Goal: Task Accomplishment & Management: Manage account settings

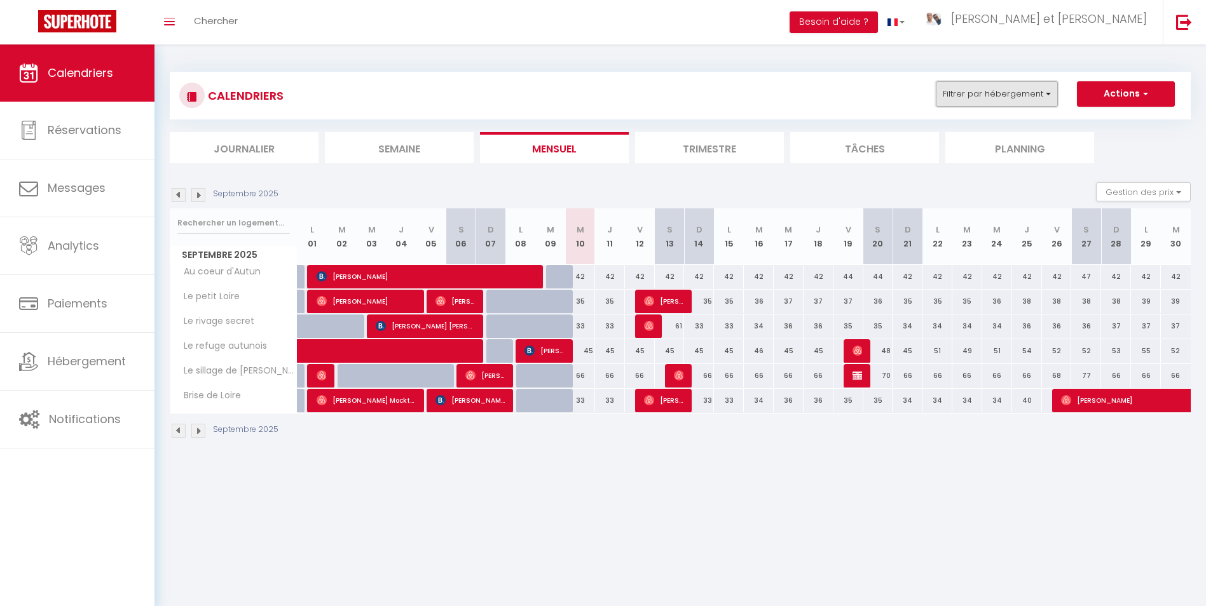
click at [993, 97] on button "Filtrer par hébergement" at bounding box center [997, 93] width 122 height 25
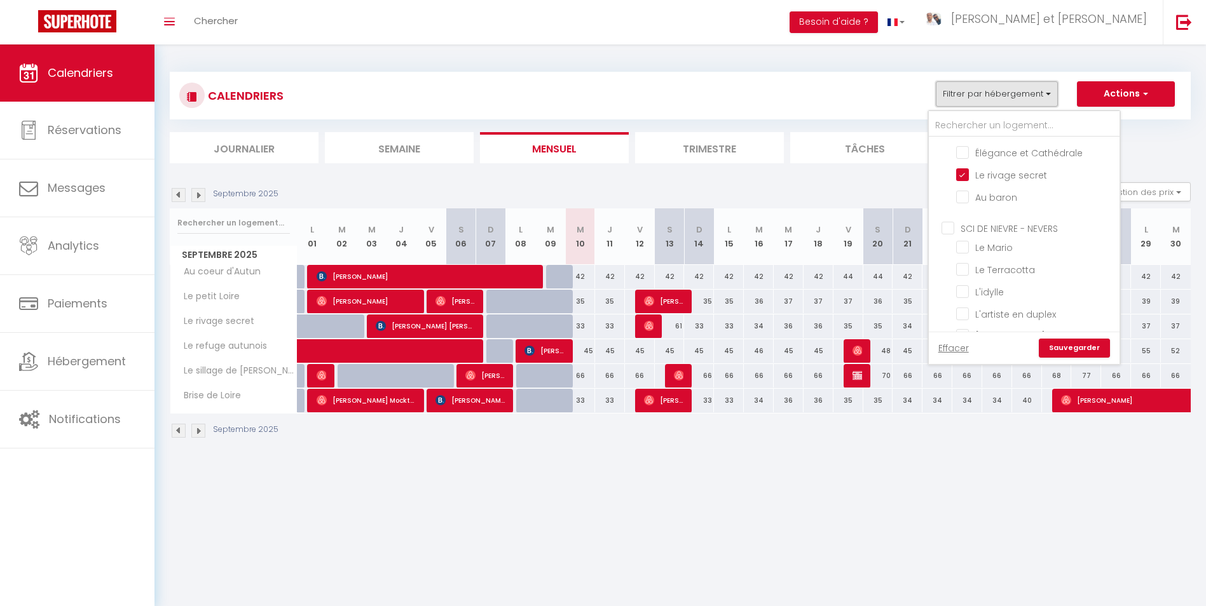
scroll to position [381, 0]
click at [968, 283] on input "L'idylle" at bounding box center [1035, 289] width 159 height 13
checkbox input "true"
checkbox input "false"
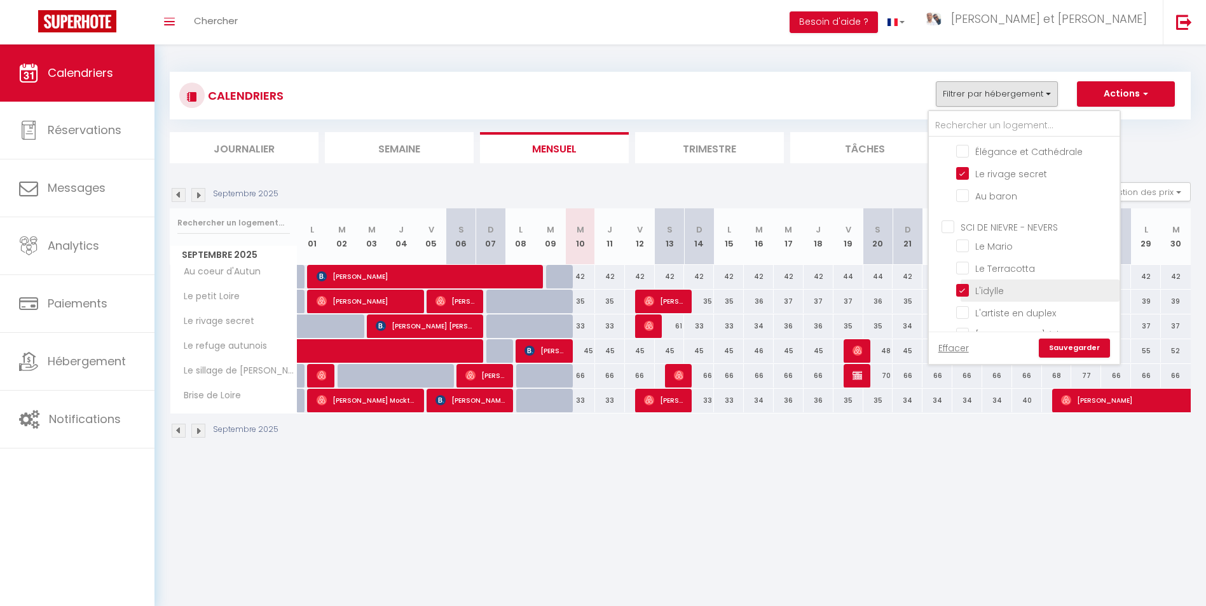
checkbox input "false"
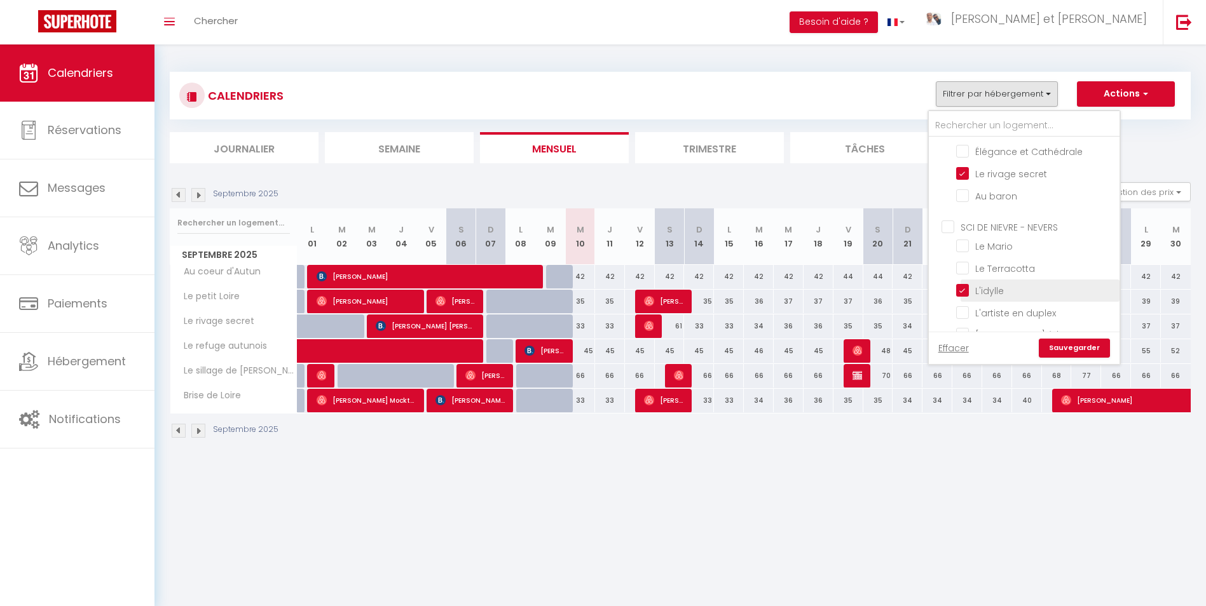
checkbox input "false"
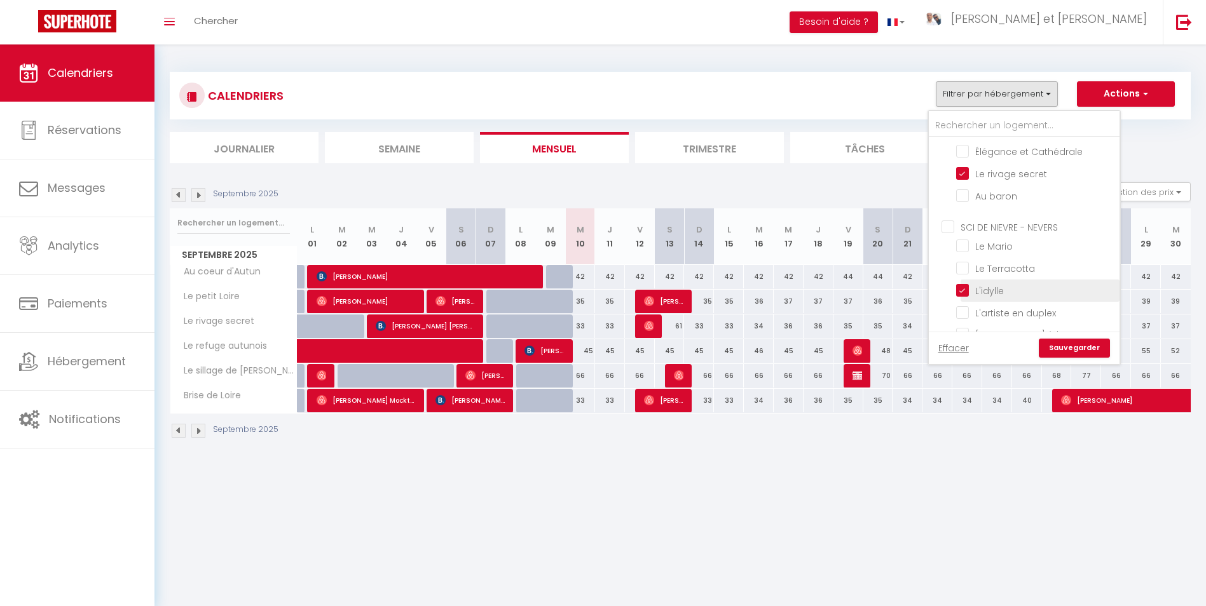
checkbox input "false"
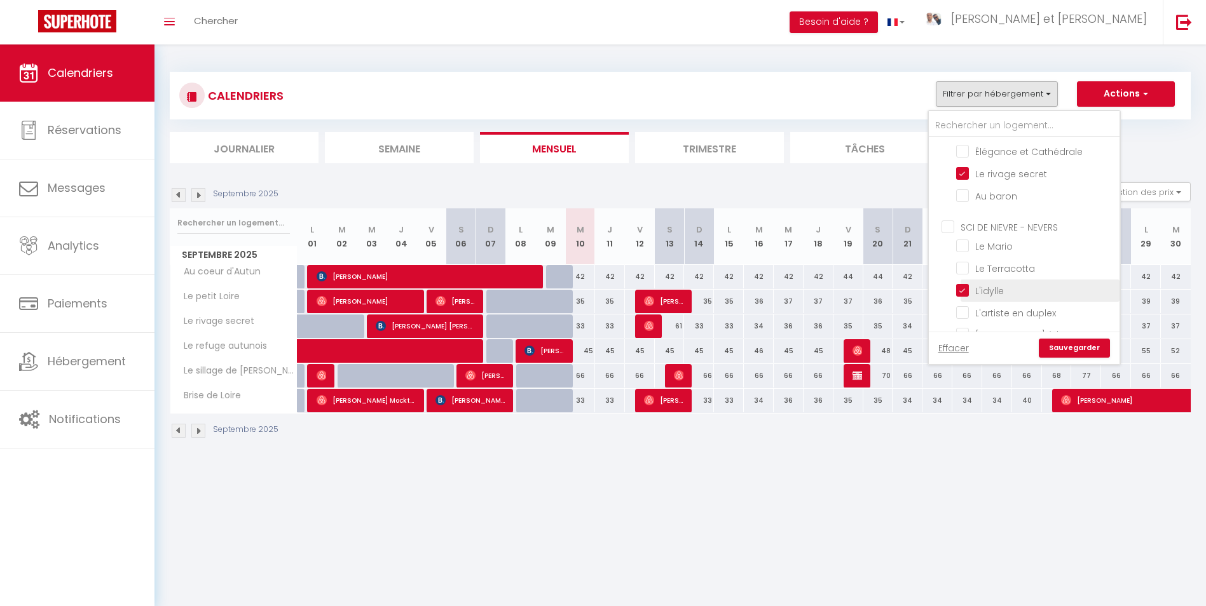
checkbox input "false"
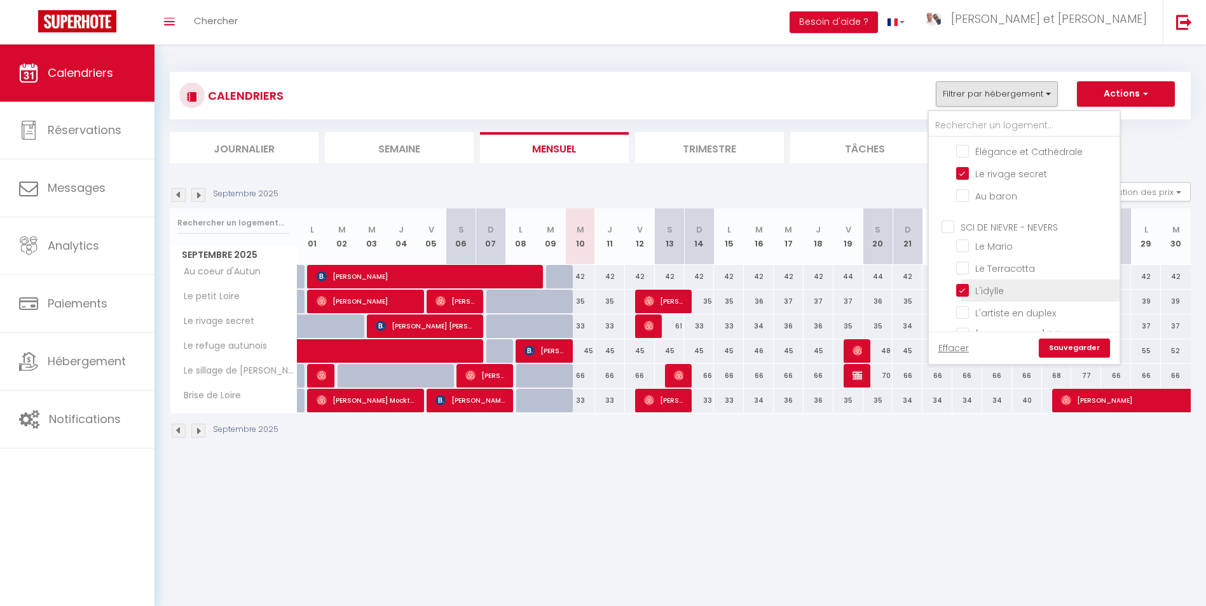
checkbox input "false"
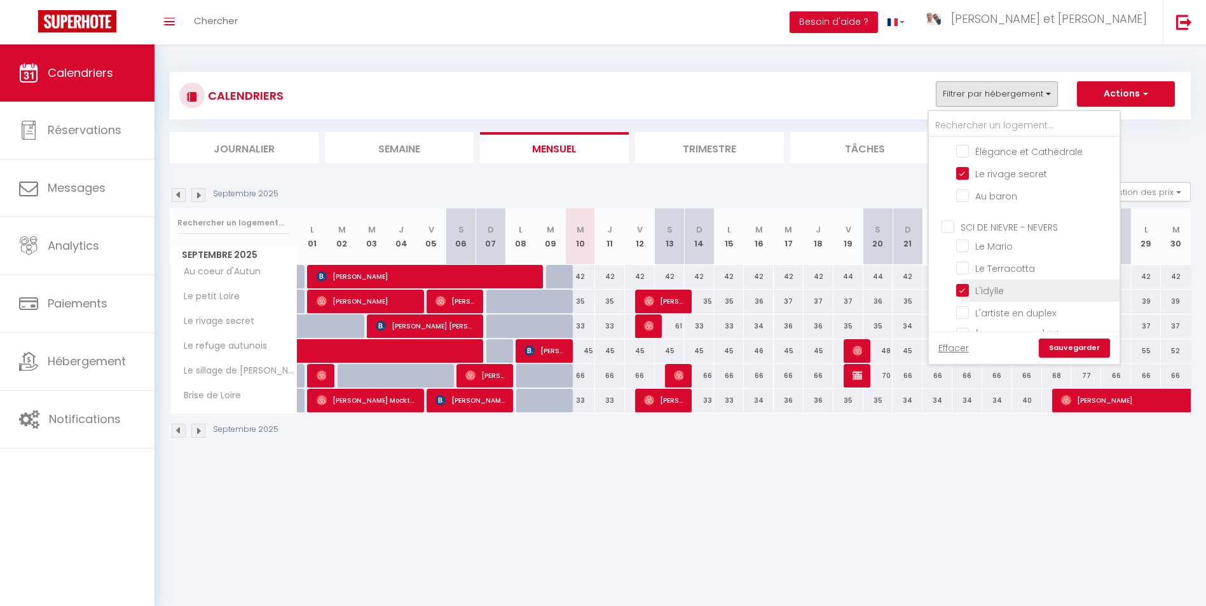
checkbox input "false"
click at [1068, 341] on link "Sauvegarder" at bounding box center [1073, 348] width 71 height 19
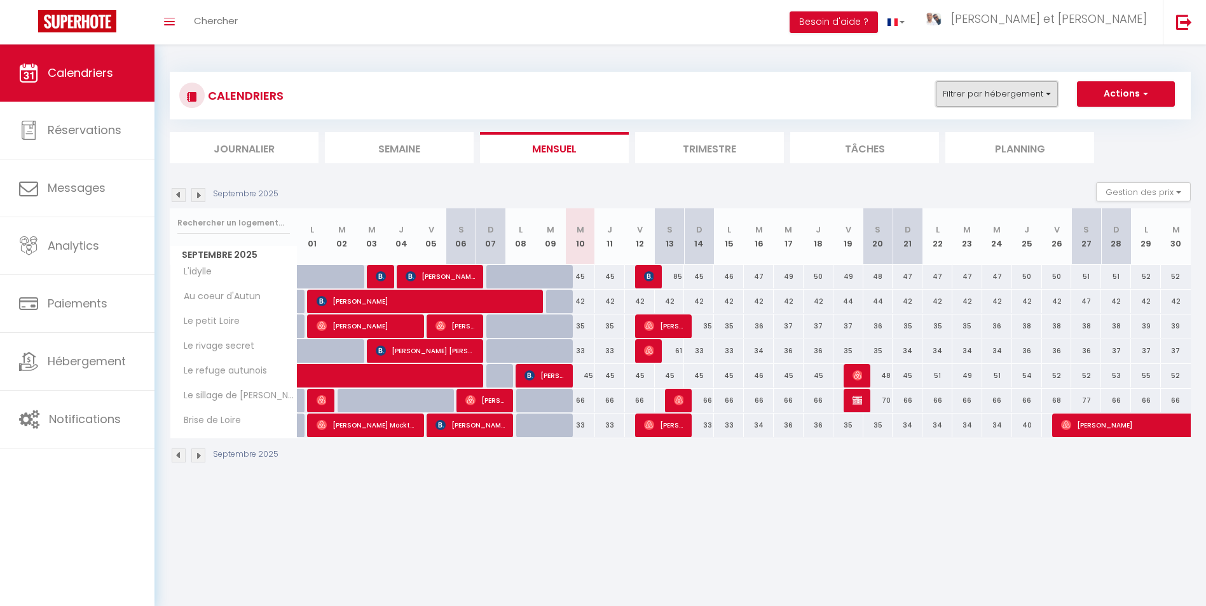
click at [963, 86] on button "Filtrer par hébergement" at bounding box center [997, 93] width 122 height 25
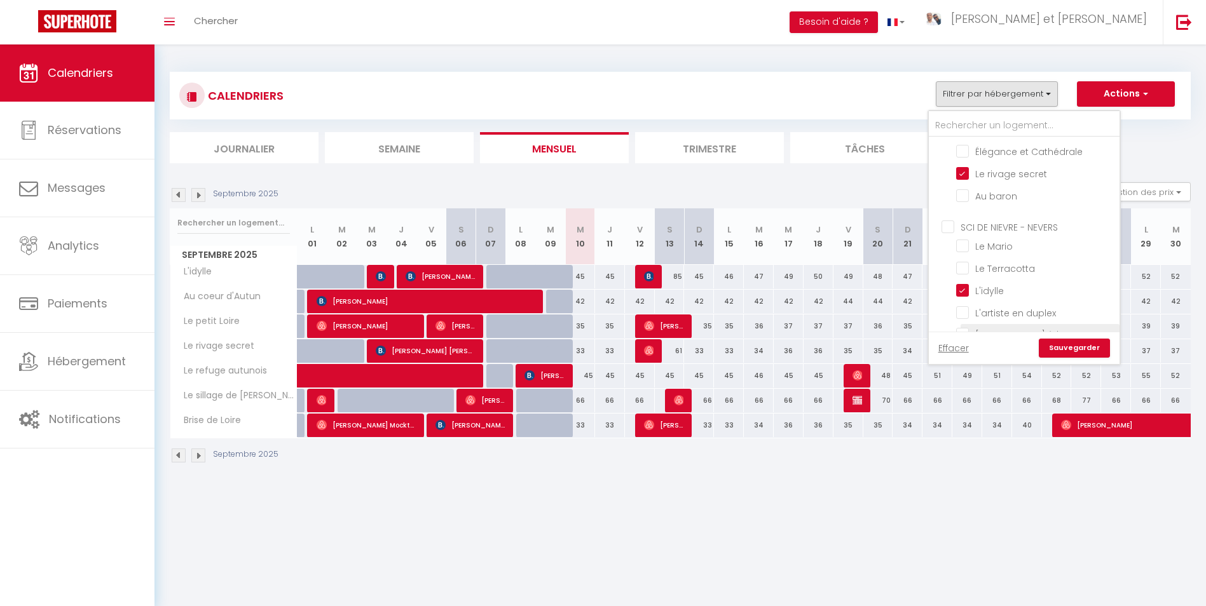
click at [967, 328] on input "[PERSON_NAME] à la [GEOGRAPHIC_DATA]" at bounding box center [1035, 334] width 159 height 13
checkbox input "true"
checkbox input "false"
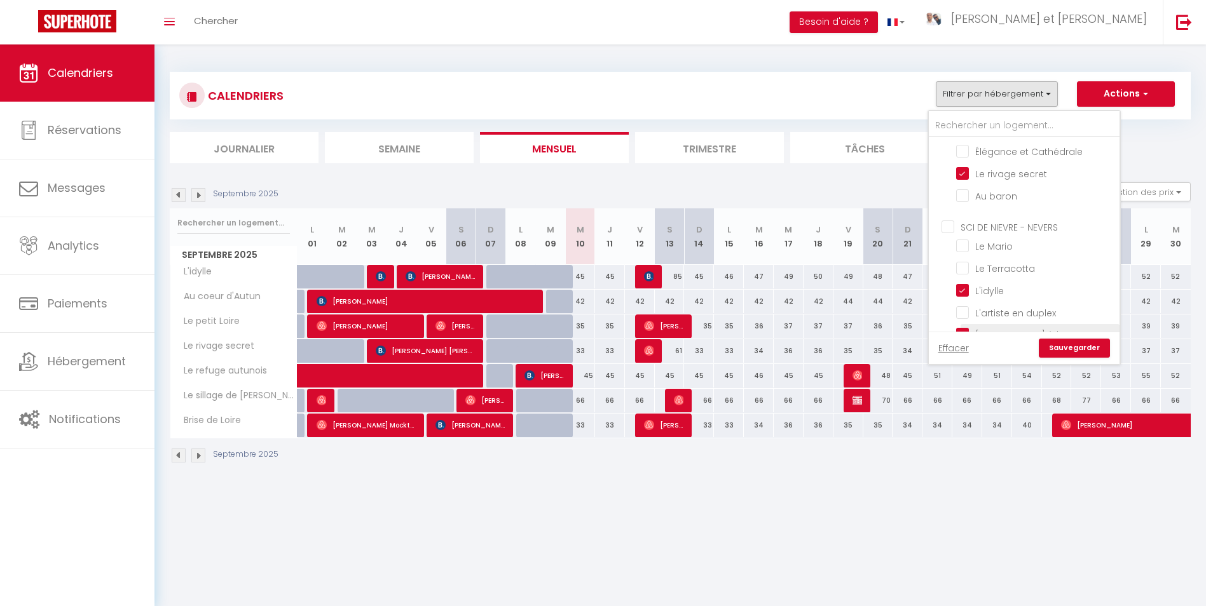
checkbox input "false"
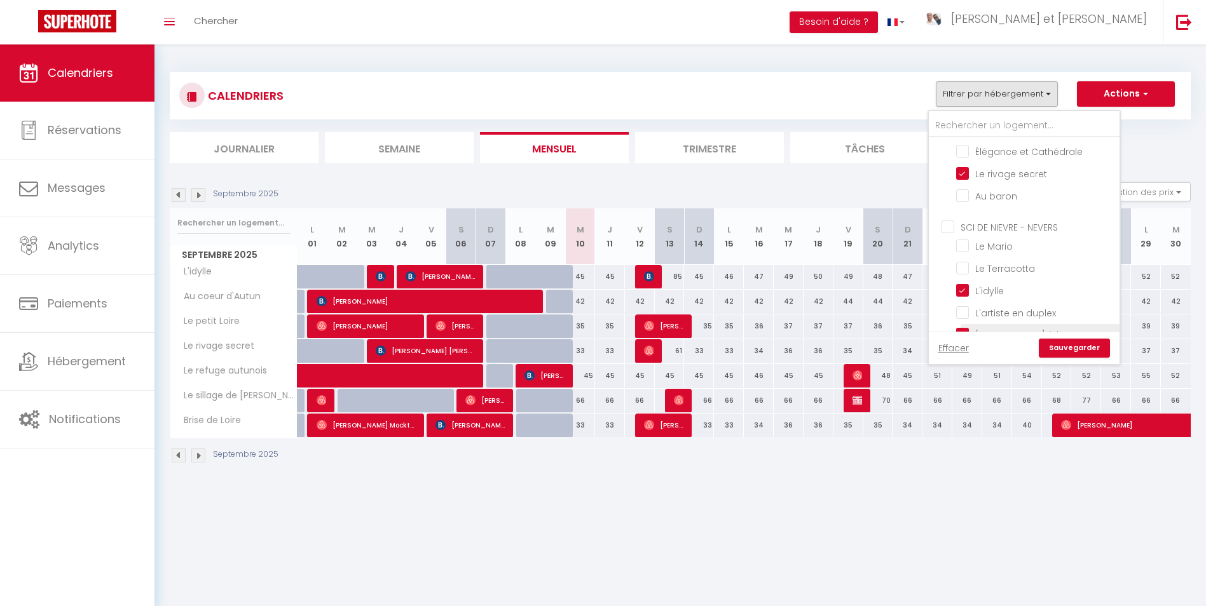
checkbox input "false"
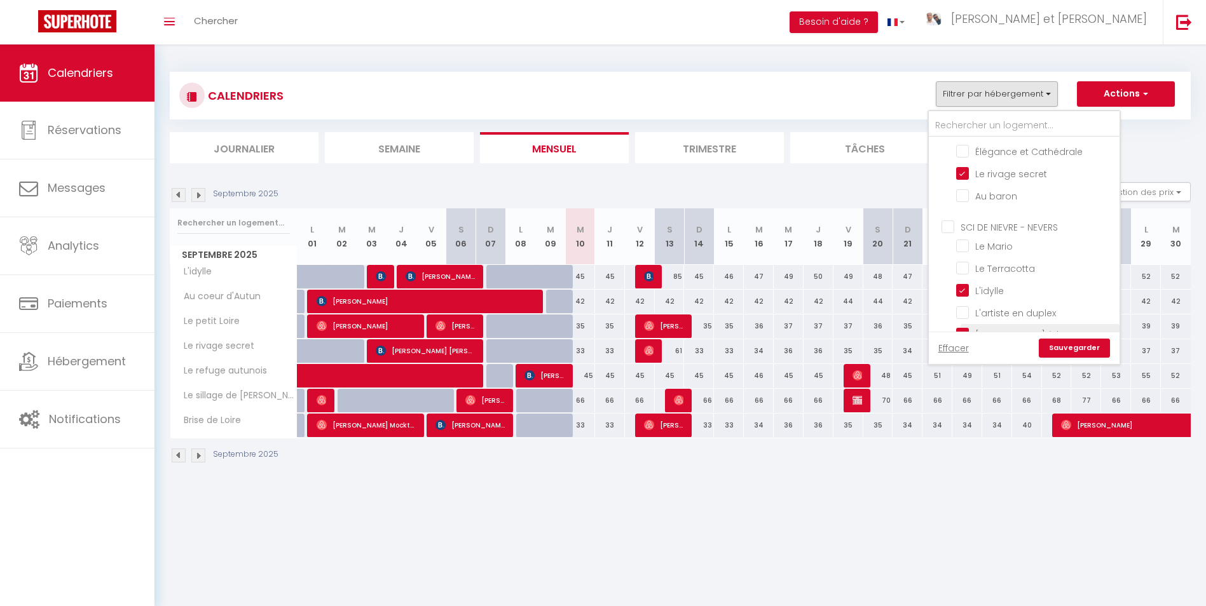
checkbox input "false"
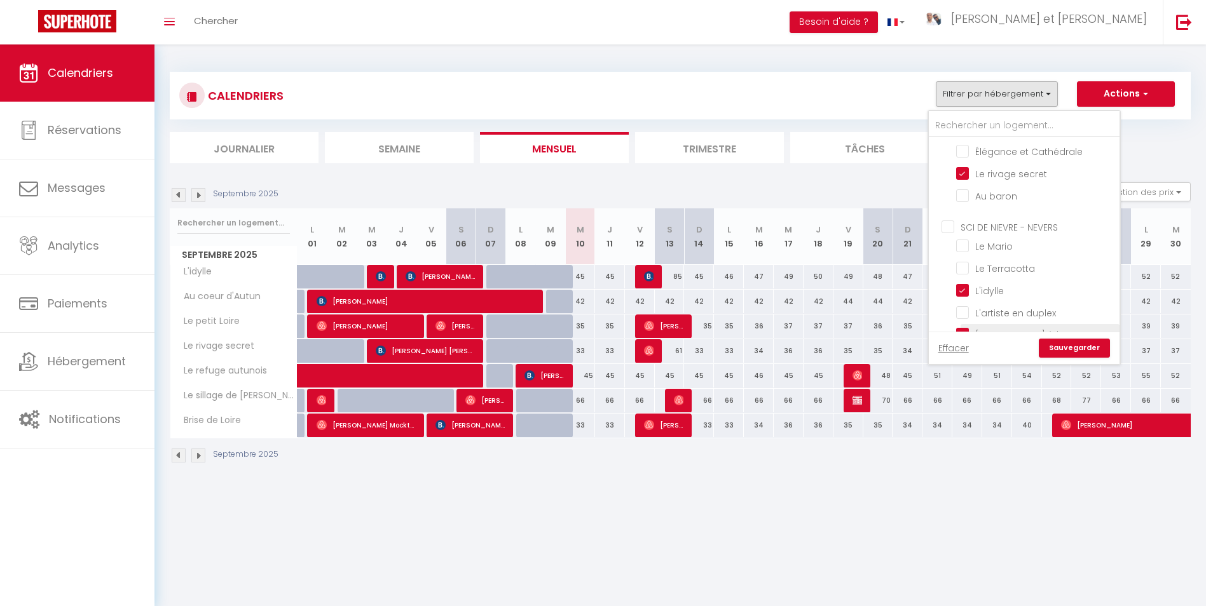
checkbox input "false"
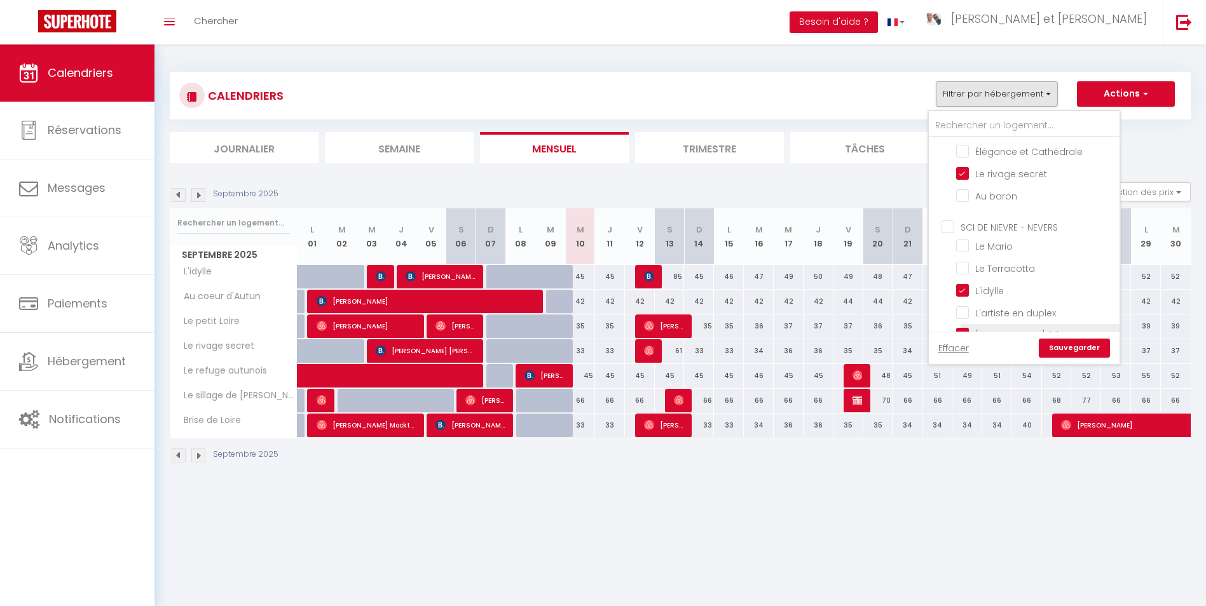
checkbox input "false"
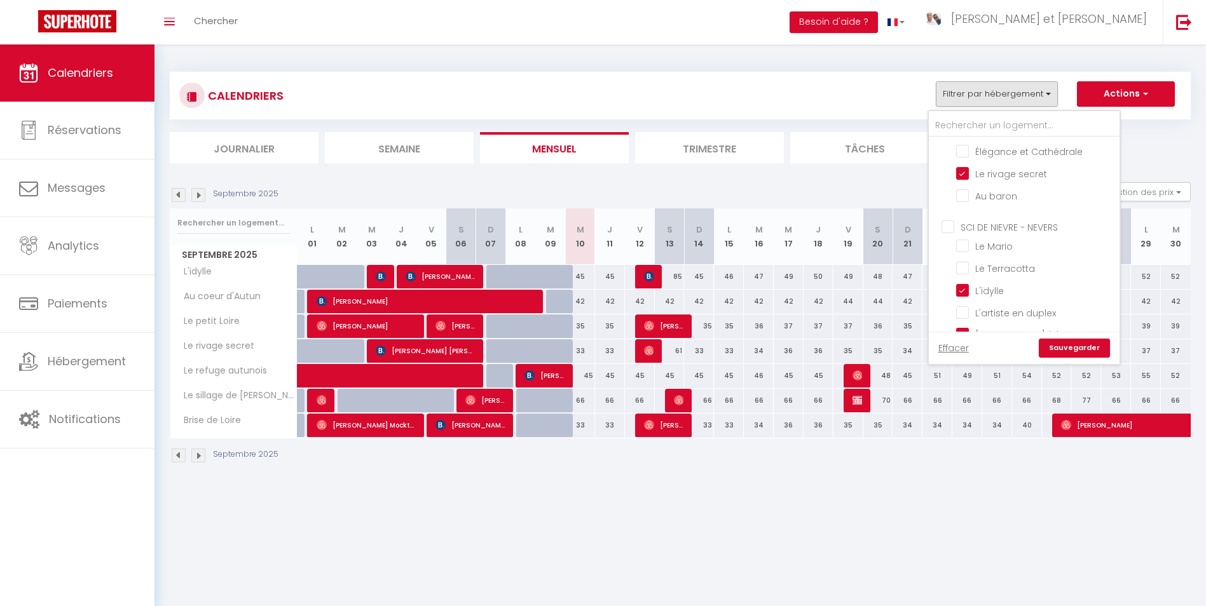
click at [1072, 342] on link "Sauvegarder" at bounding box center [1073, 348] width 71 height 19
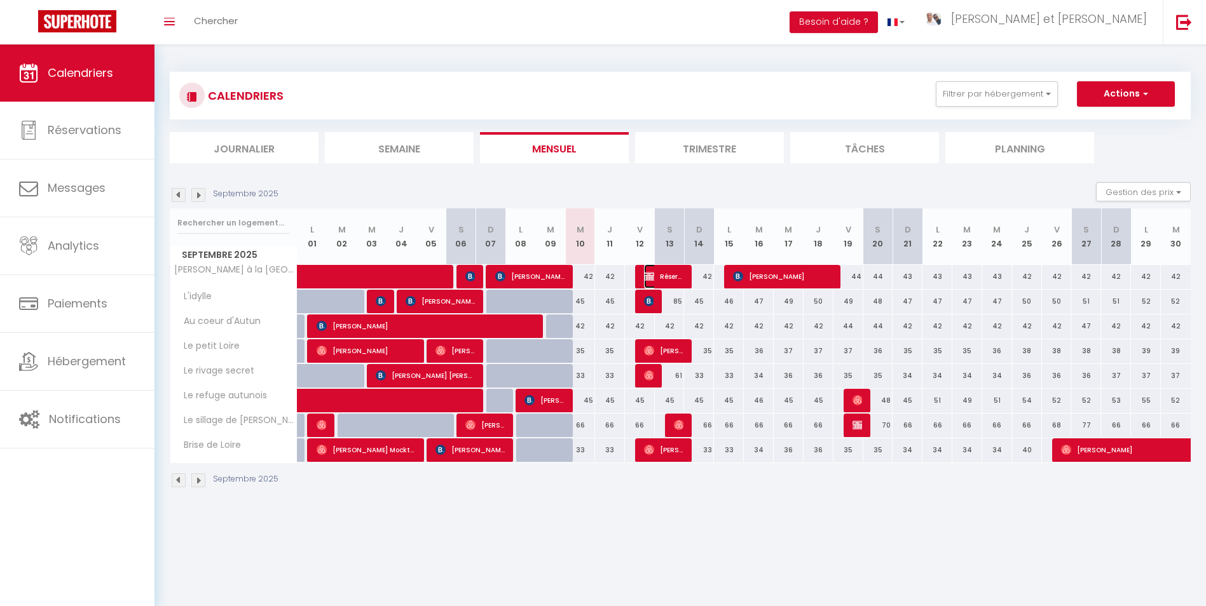
click at [677, 278] on span "Réservée [PERSON_NAME]" at bounding box center [664, 276] width 40 height 24
select select "OK"
select select "KO"
select select "0"
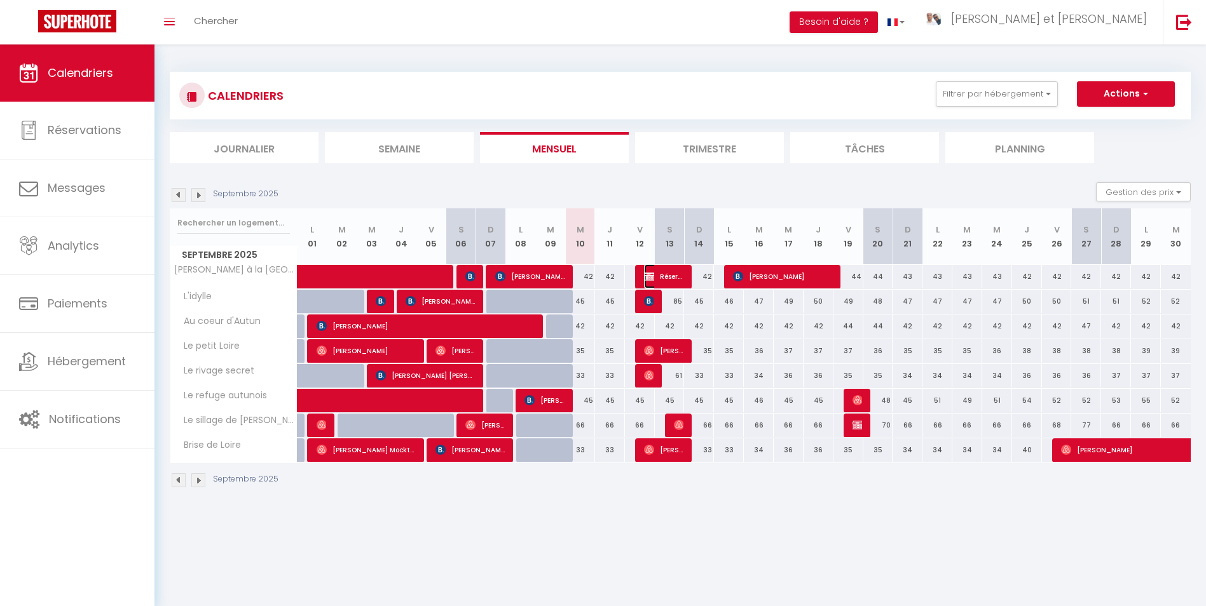
select select "1"
select select
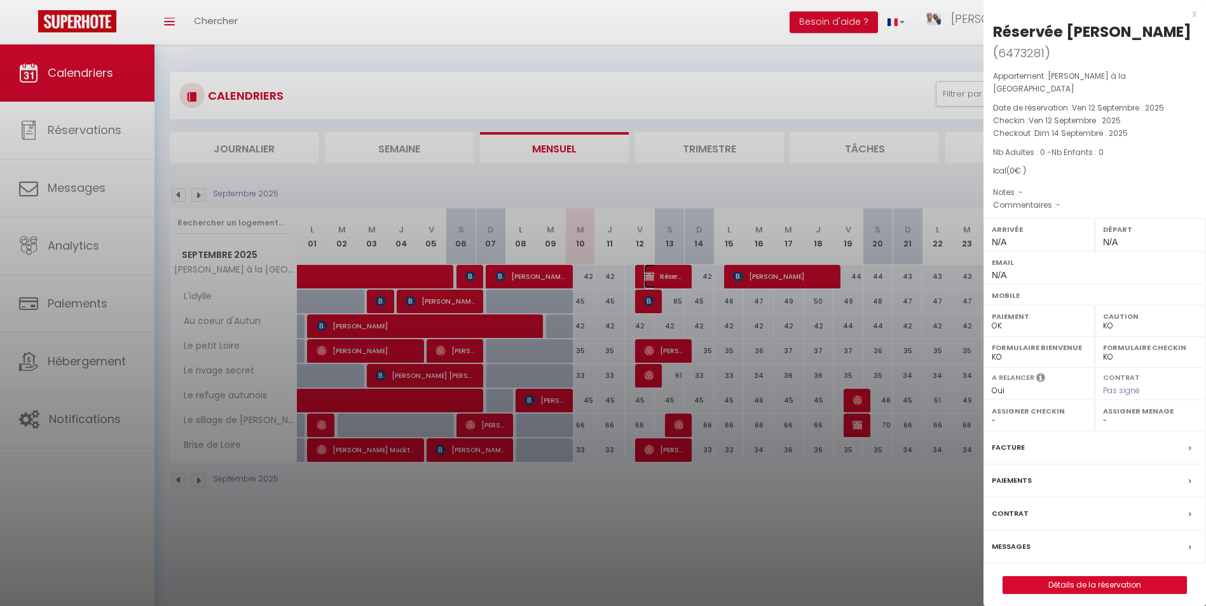
select select "44490"
click at [1004, 540] on label "Messages" at bounding box center [1010, 546] width 39 height 13
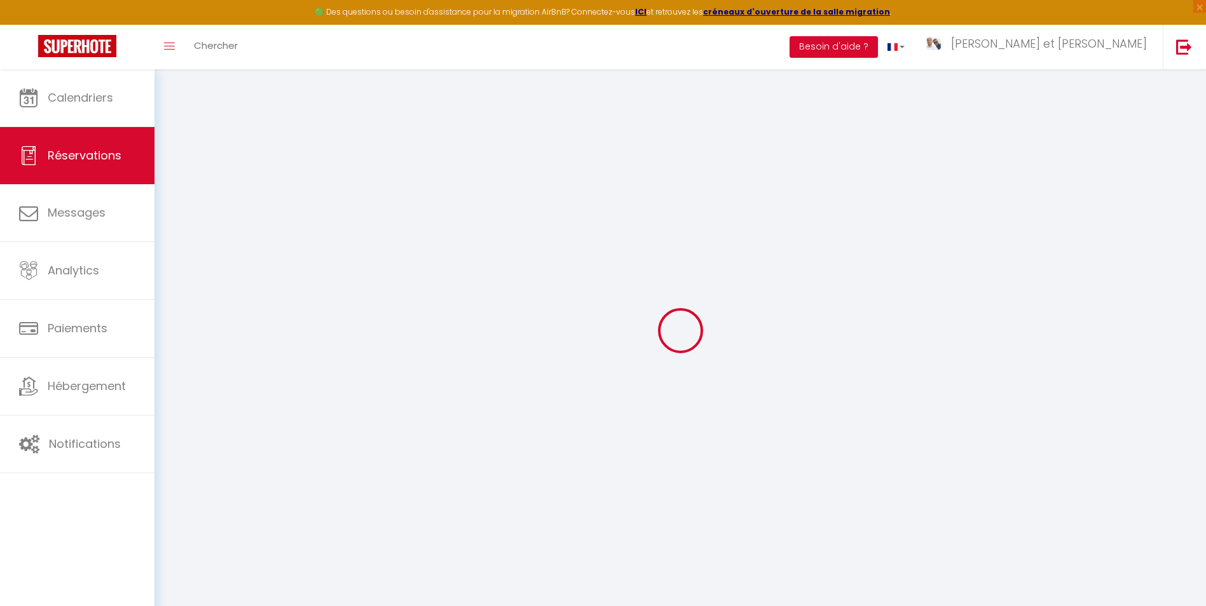
select select
checkbox input "false"
select select
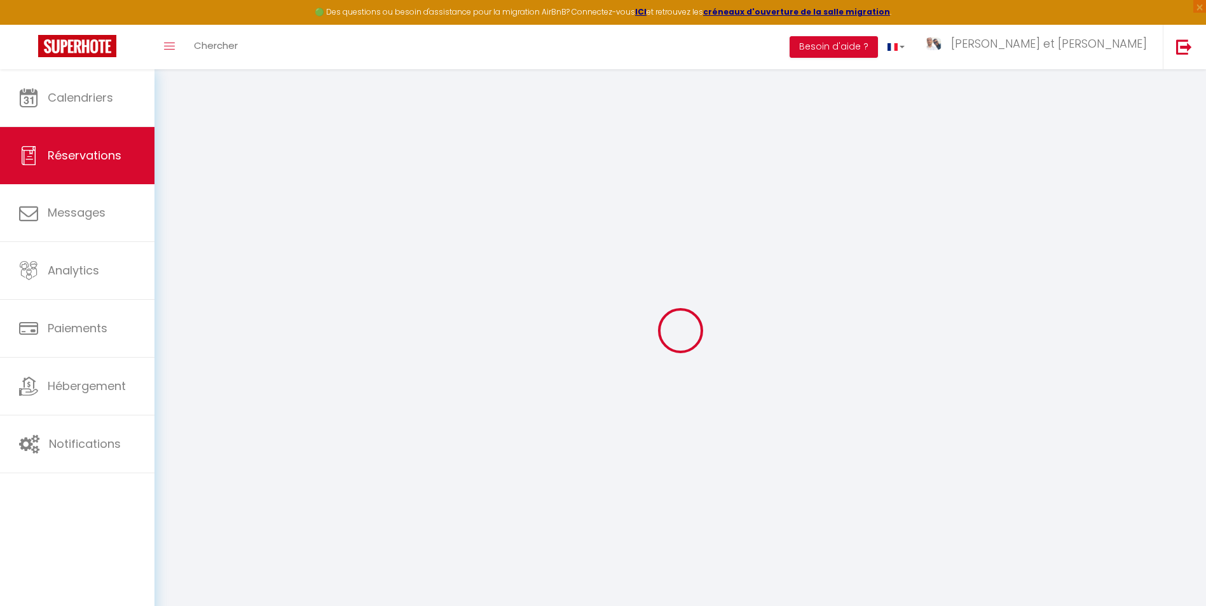
select select
checkbox input "false"
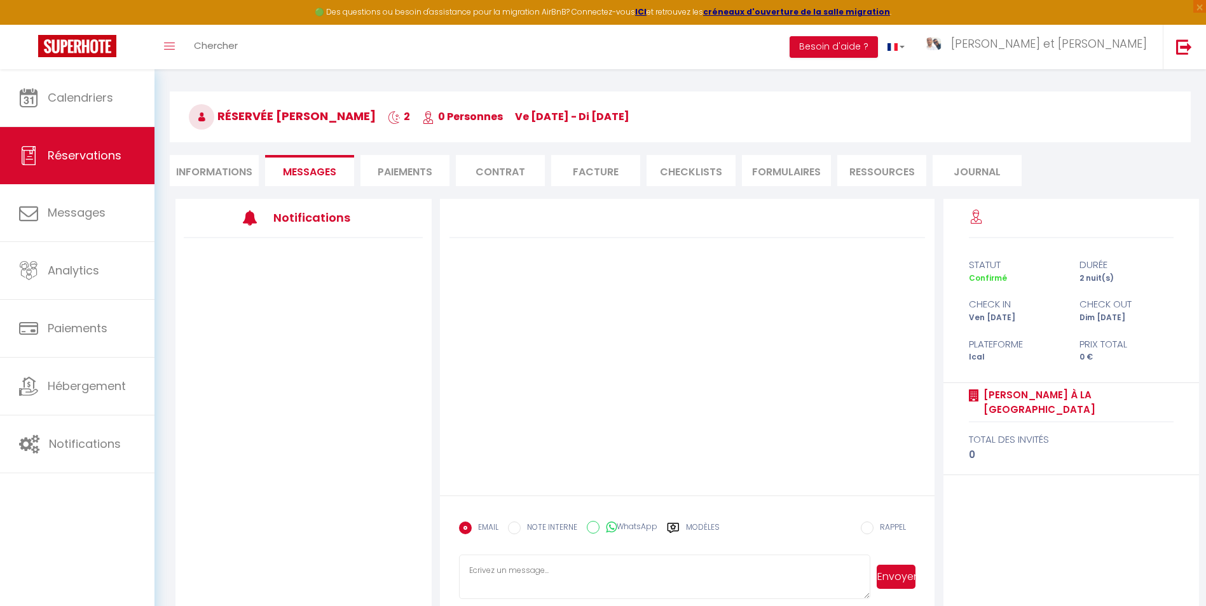
scroll to position [69, 0]
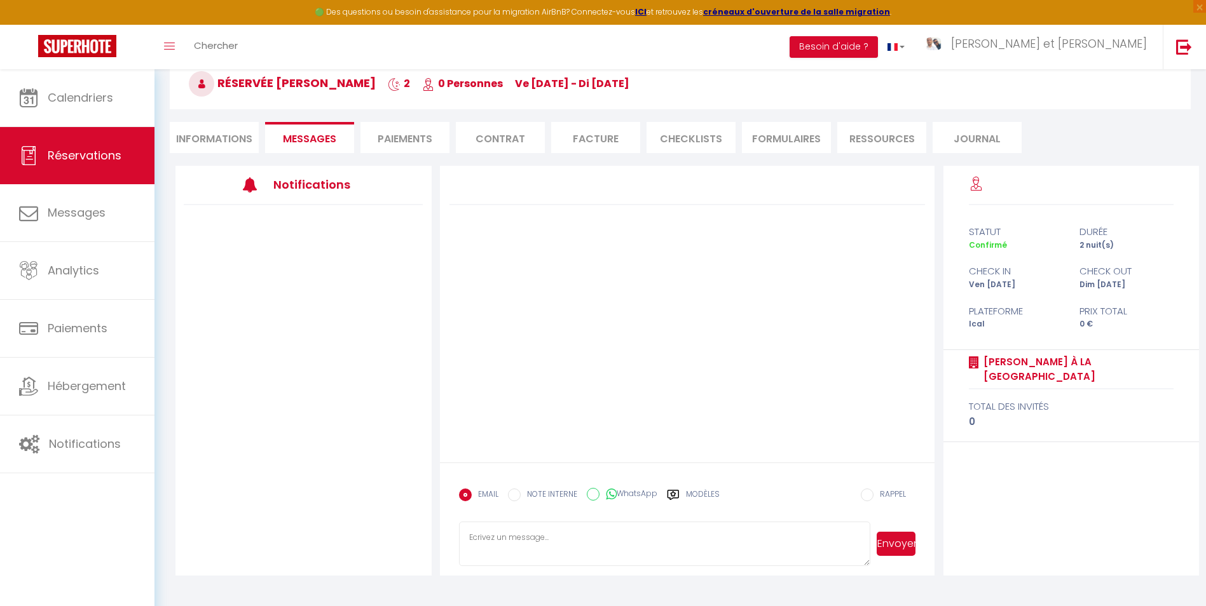
click at [697, 493] on label "Modèles" at bounding box center [703, 500] width 34 height 22
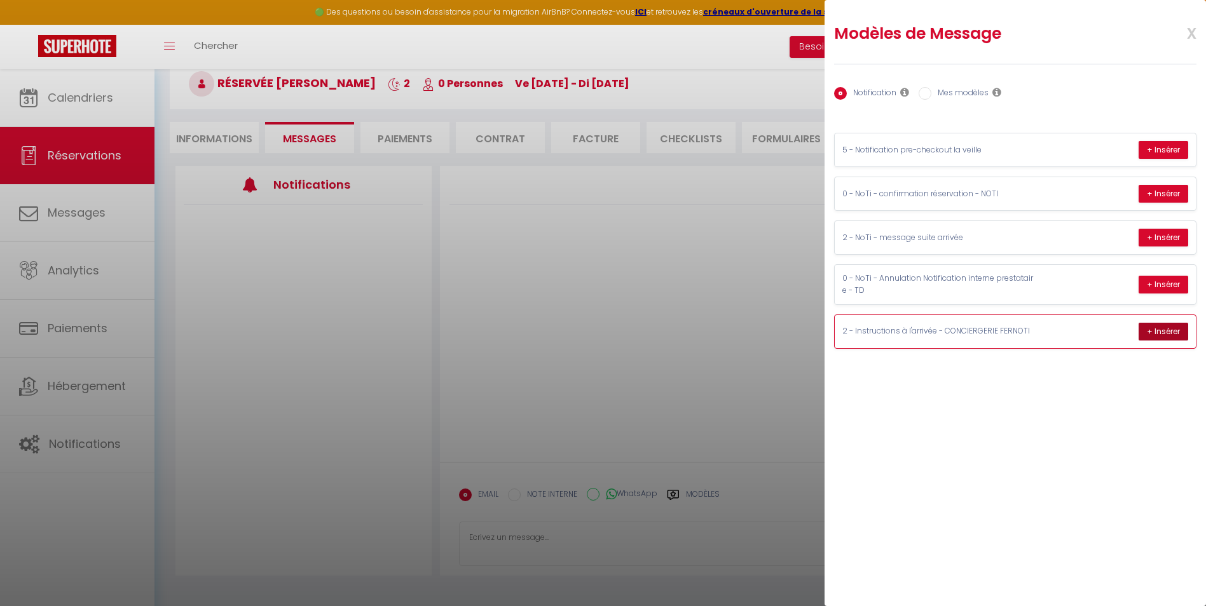
click at [1155, 332] on button "+ Insérer" at bounding box center [1163, 332] width 50 height 18
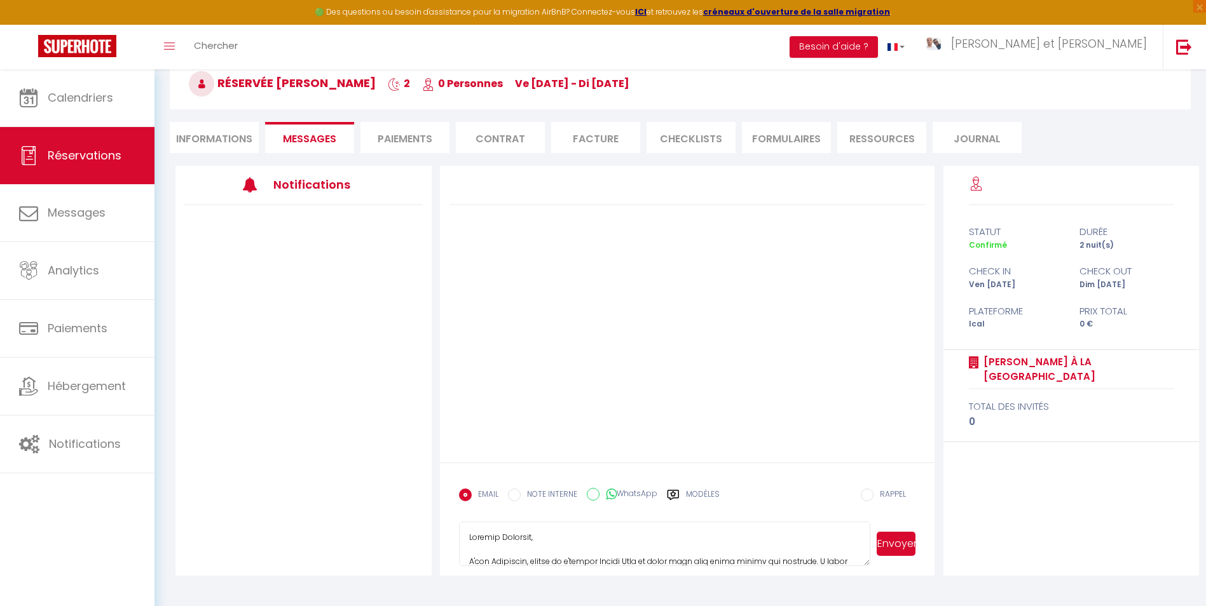
click at [510, 533] on textarea at bounding box center [664, 544] width 411 height 44
type textarea "Loremip, D'sit Ametconse, adipis el s'doeius Tempor Inci ut labor etdo magn ali…"
click at [890, 543] on button "Envoyer" at bounding box center [895, 544] width 39 height 24
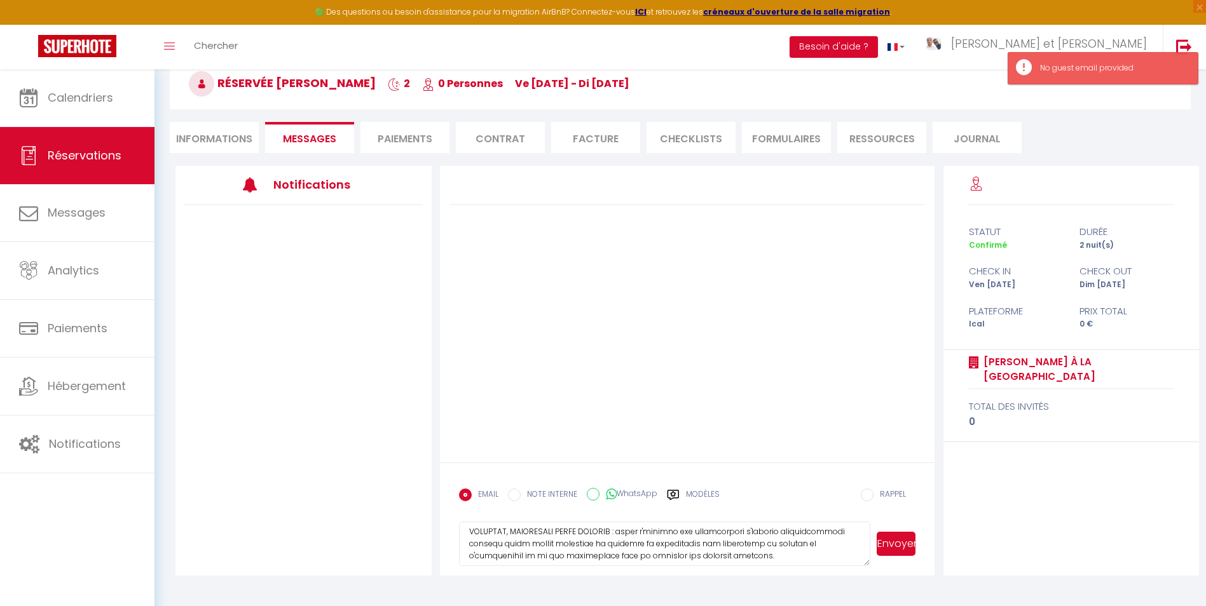
scroll to position [359, 0]
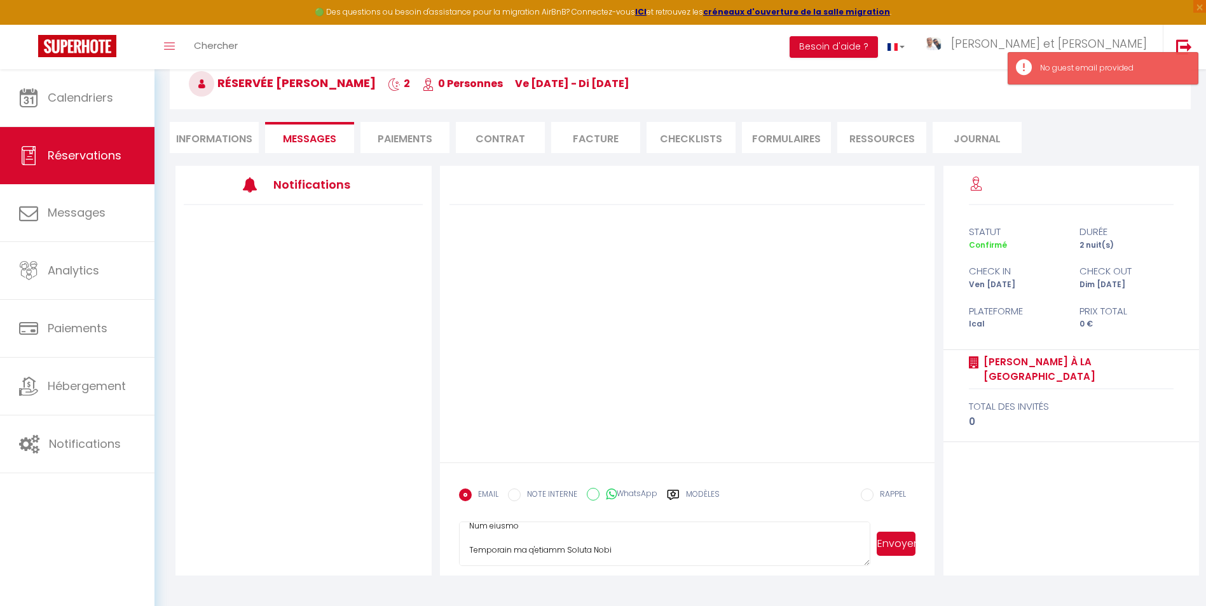
drag, startPoint x: 468, startPoint y: 538, endPoint x: 693, endPoint y: 623, distance: 241.2
click at [693, 537] on html "🟢 Des questions ou besoin d'assistance pour la migration AirBnB? Connectez-vous…" at bounding box center [603, 234] width 1206 height 606
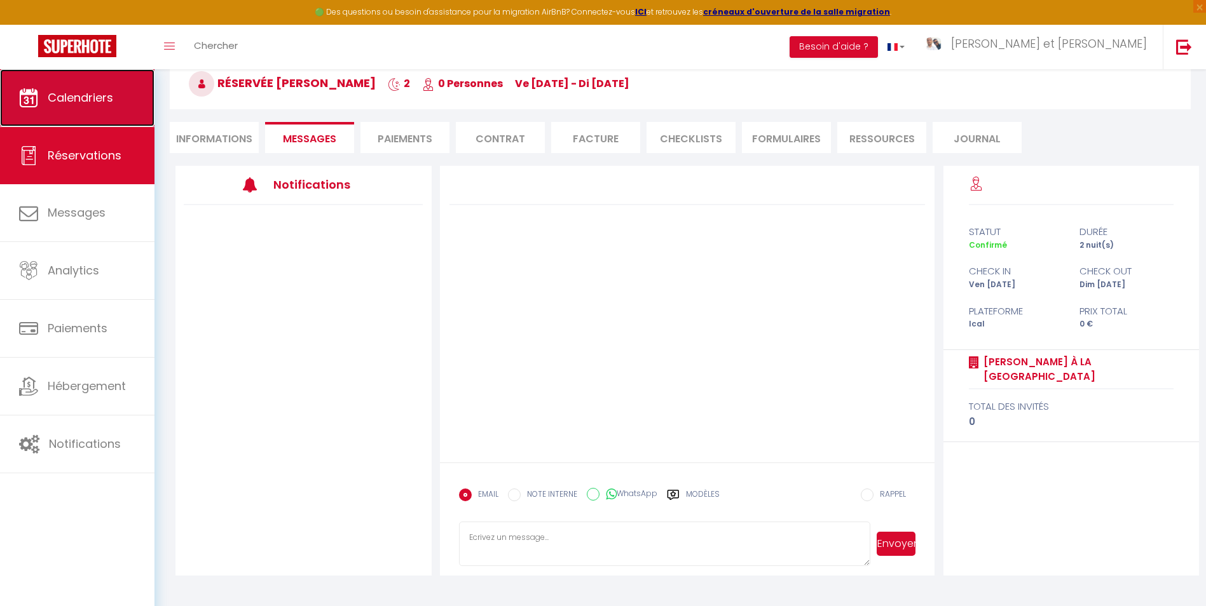
click at [57, 98] on span "Calendriers" at bounding box center [80, 98] width 65 height 16
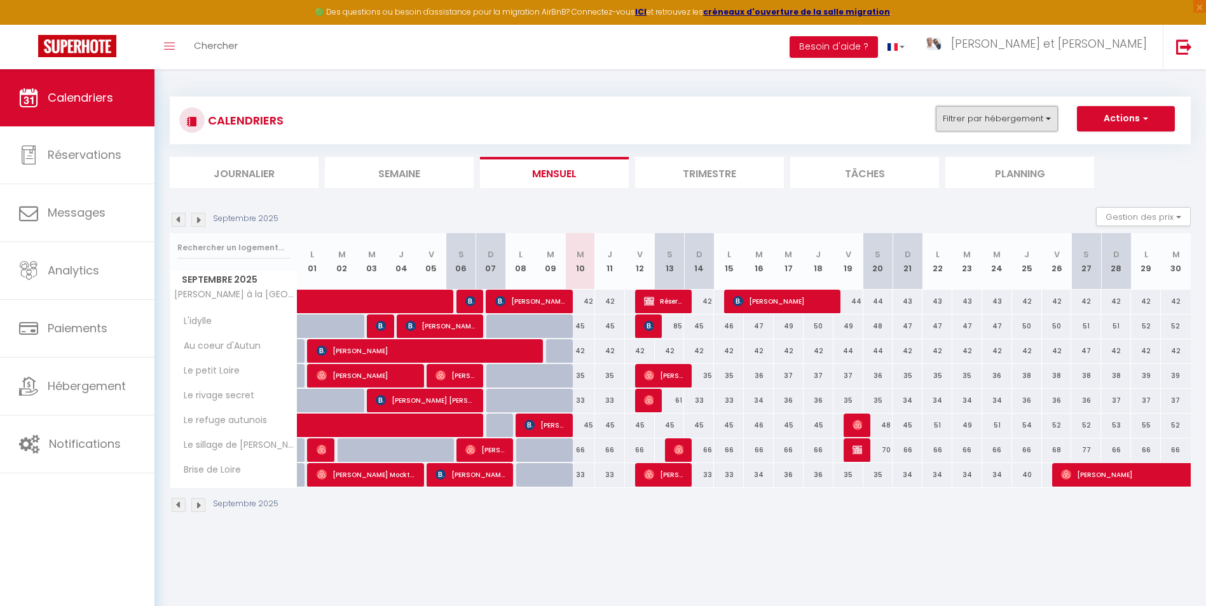
click at [1002, 116] on button "Filtrer par hébergement" at bounding box center [997, 118] width 122 height 25
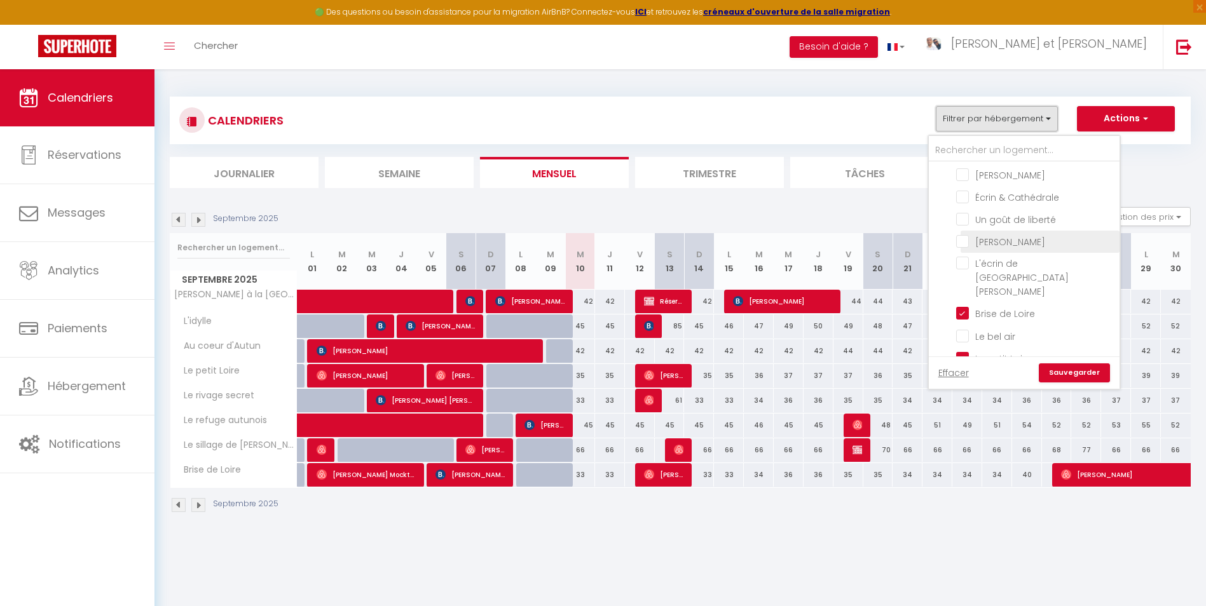
scroll to position [64, 0]
click at [965, 240] on input "[PERSON_NAME]" at bounding box center [1035, 237] width 159 height 13
checkbox input "true"
checkbox input "false"
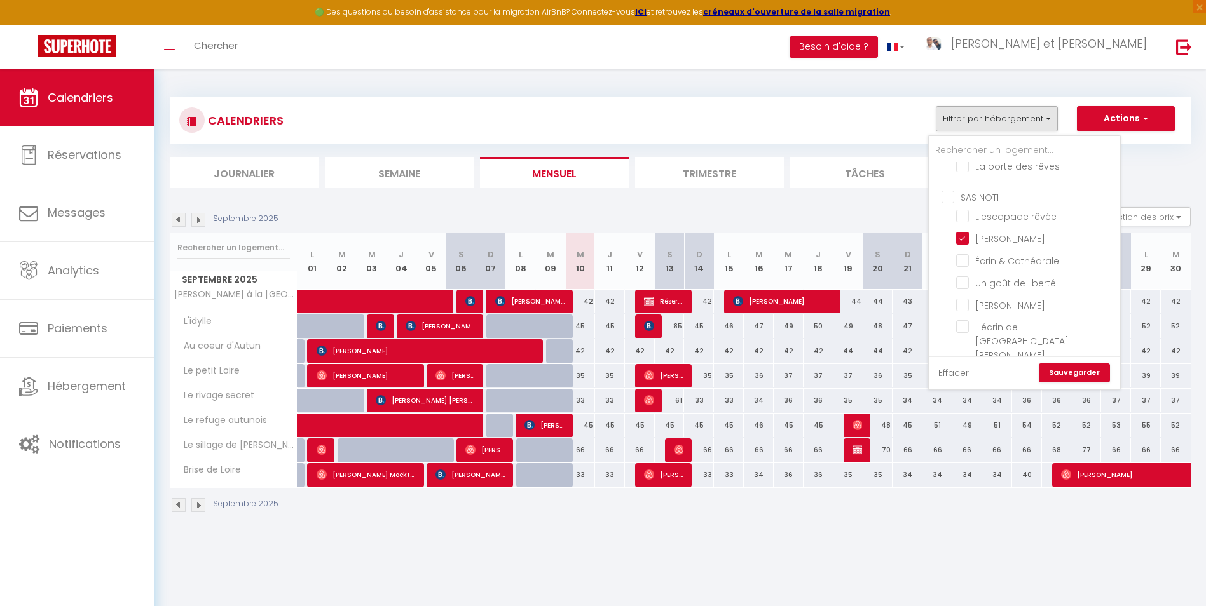
checkbox input "false"
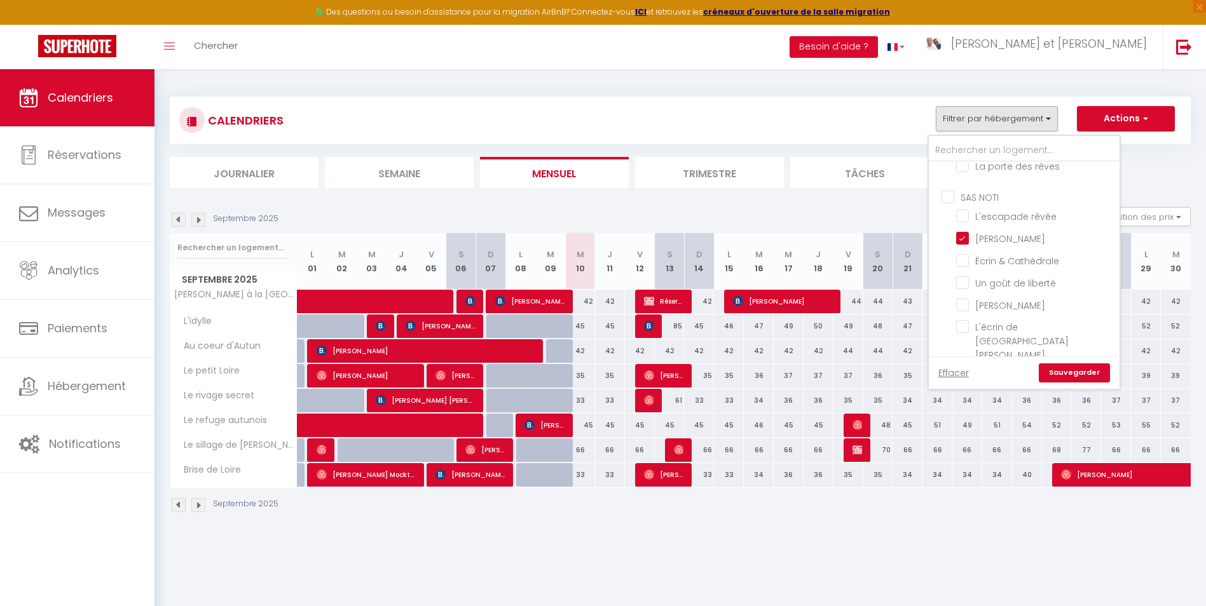
checkbox input "false"
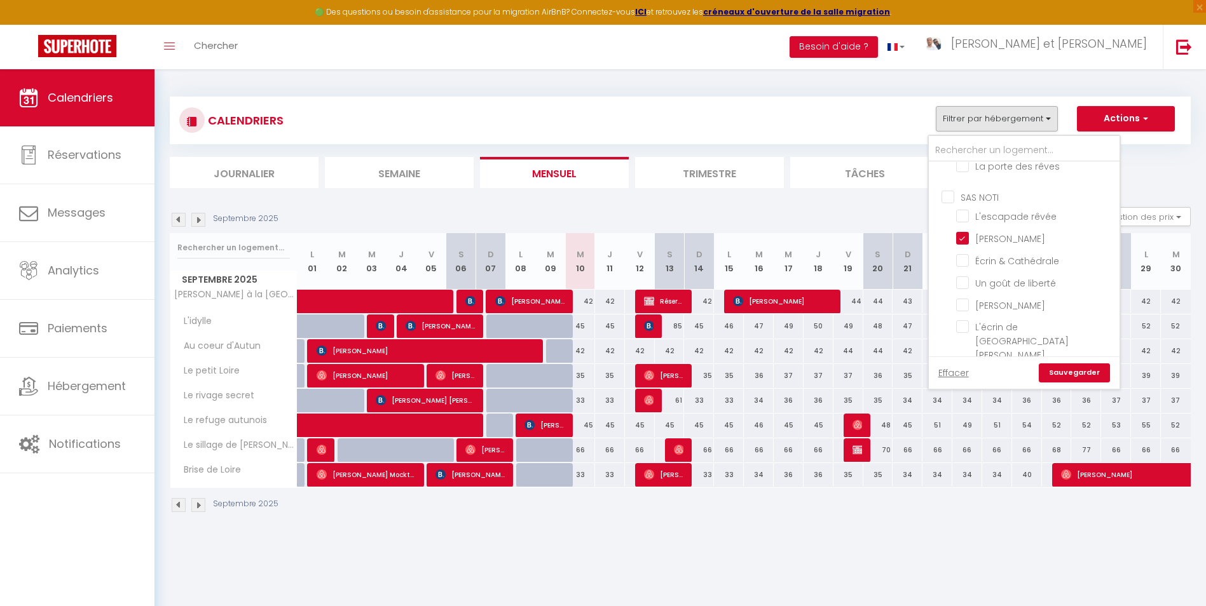
checkbox input "false"
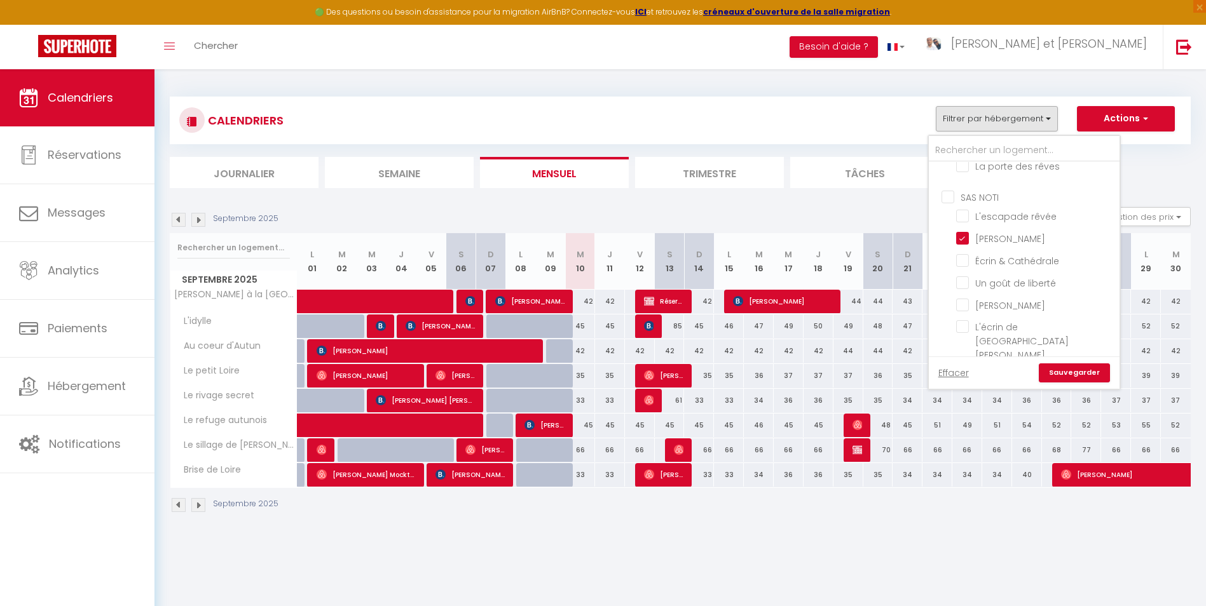
checkbox input "false"
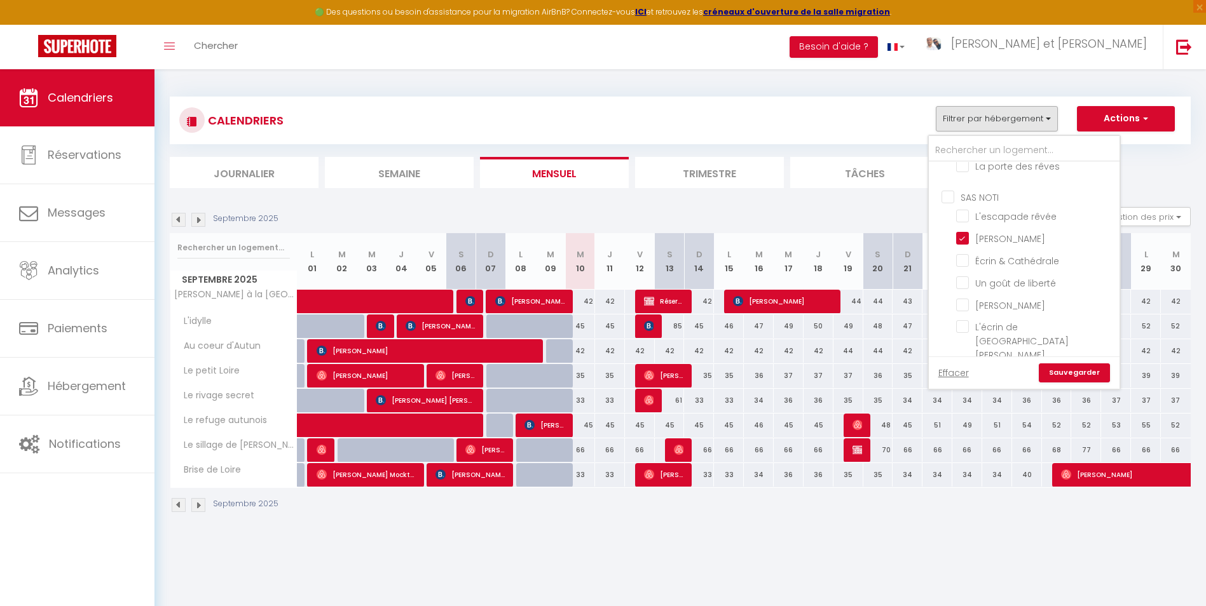
checkbox input "false"
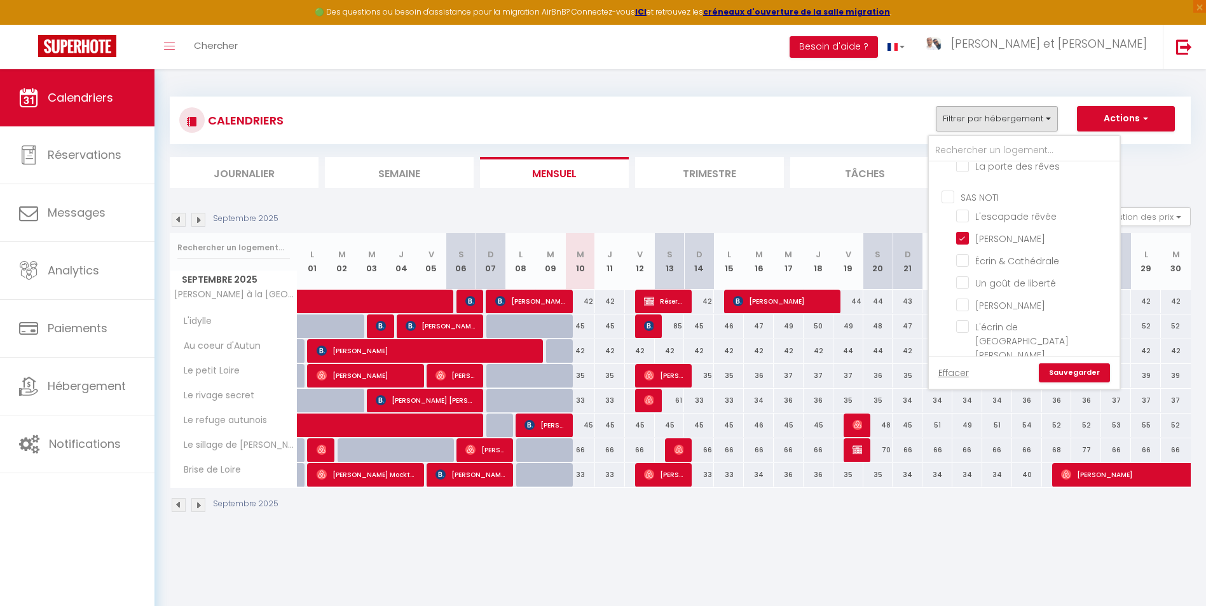
click at [1063, 371] on link "Sauvegarder" at bounding box center [1073, 373] width 71 height 19
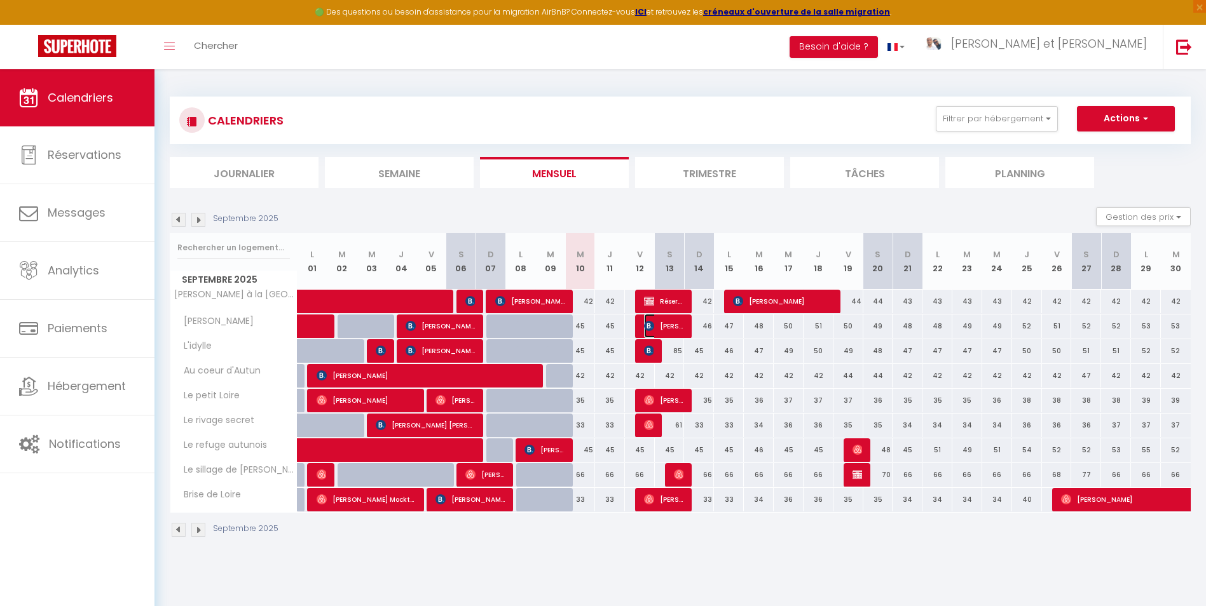
click at [667, 322] on span "[PERSON_NAME]" at bounding box center [664, 326] width 40 height 24
select select "OK"
select select "KO"
select select "0"
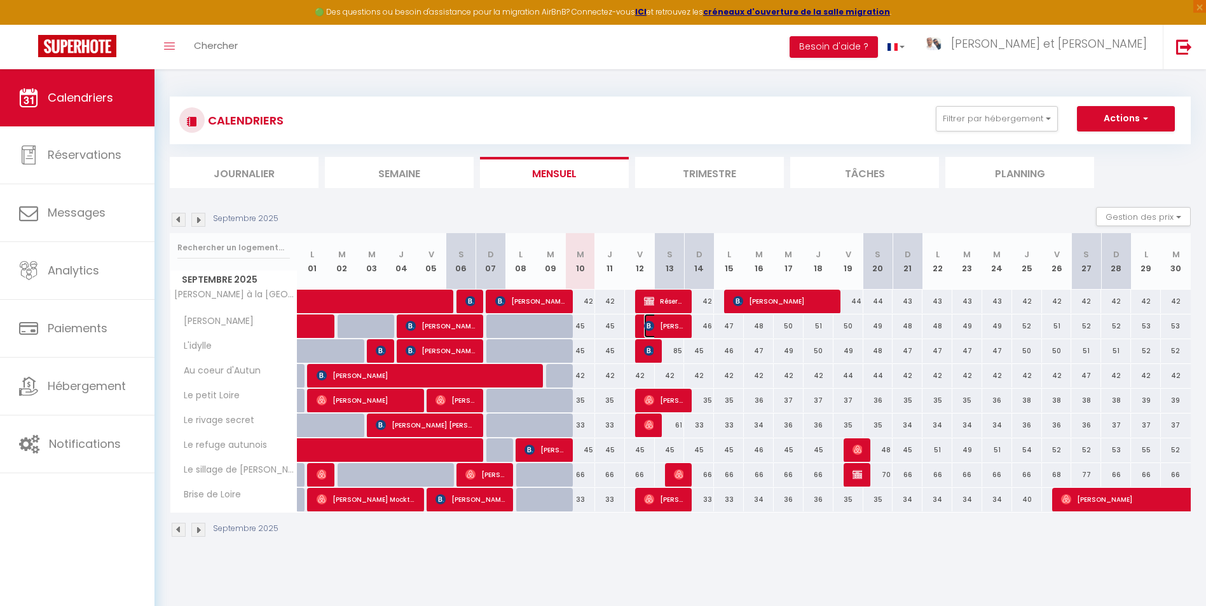
select select "1"
select select
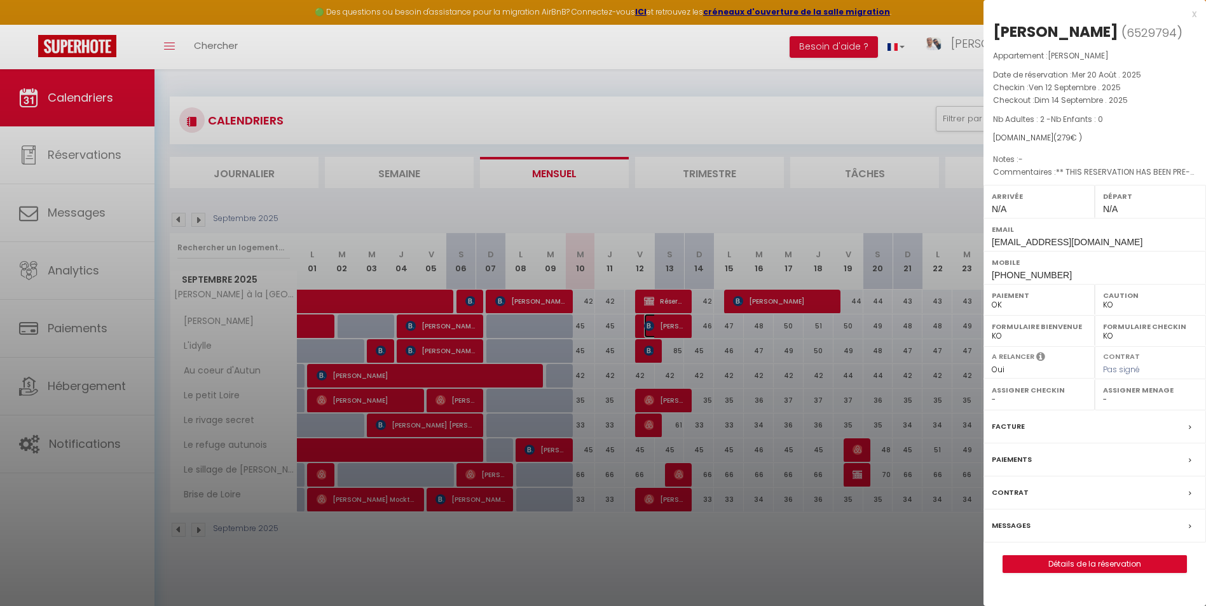
select select "44490"
click at [1043, 426] on div "Facture" at bounding box center [1094, 427] width 222 height 33
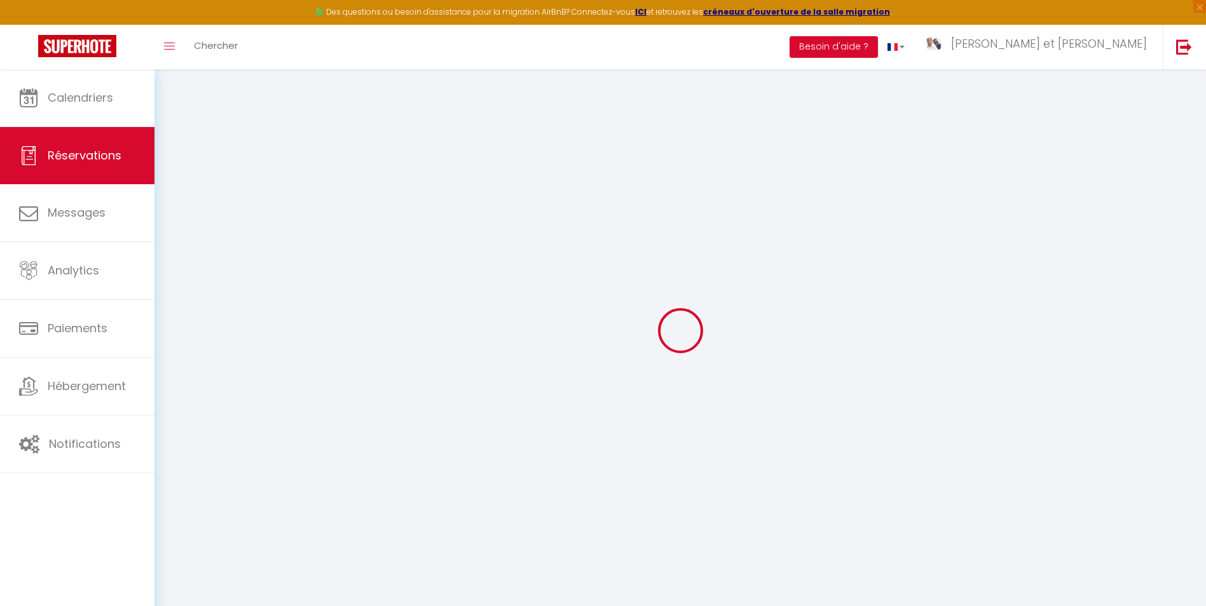
type input "[PERSON_NAME]"
type input "Mosczytz"
type input "[EMAIL_ADDRESS][DOMAIN_NAME]"
type input "[PHONE_NUMBER]"
type input "."
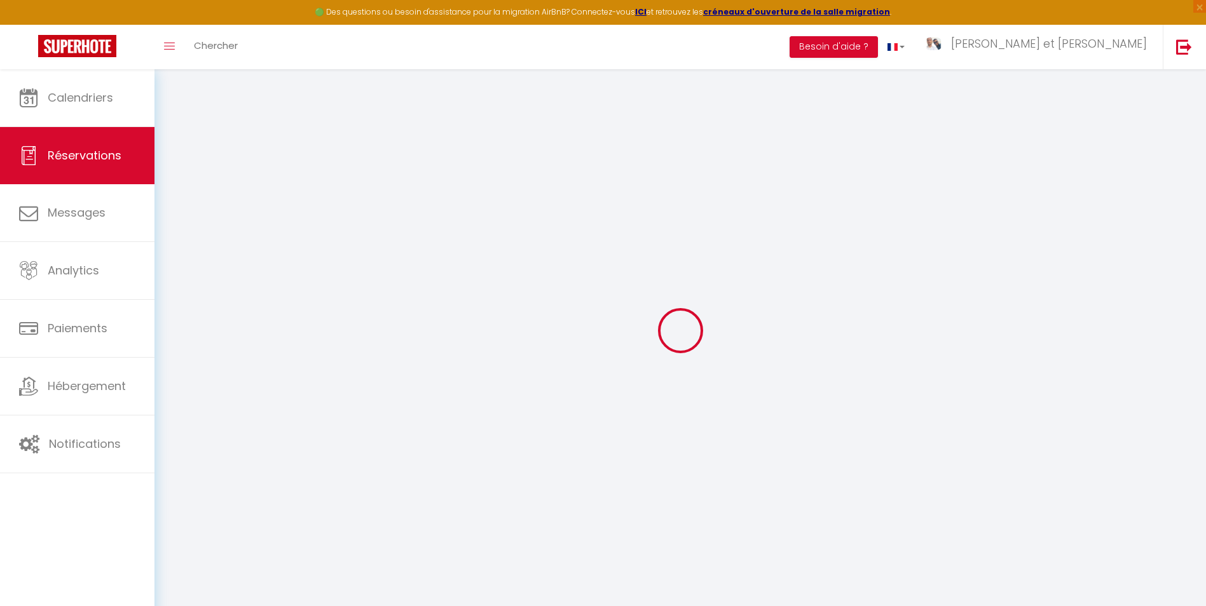
select select "FR"
type input "41.88"
select select "43800"
select select "1"
select select
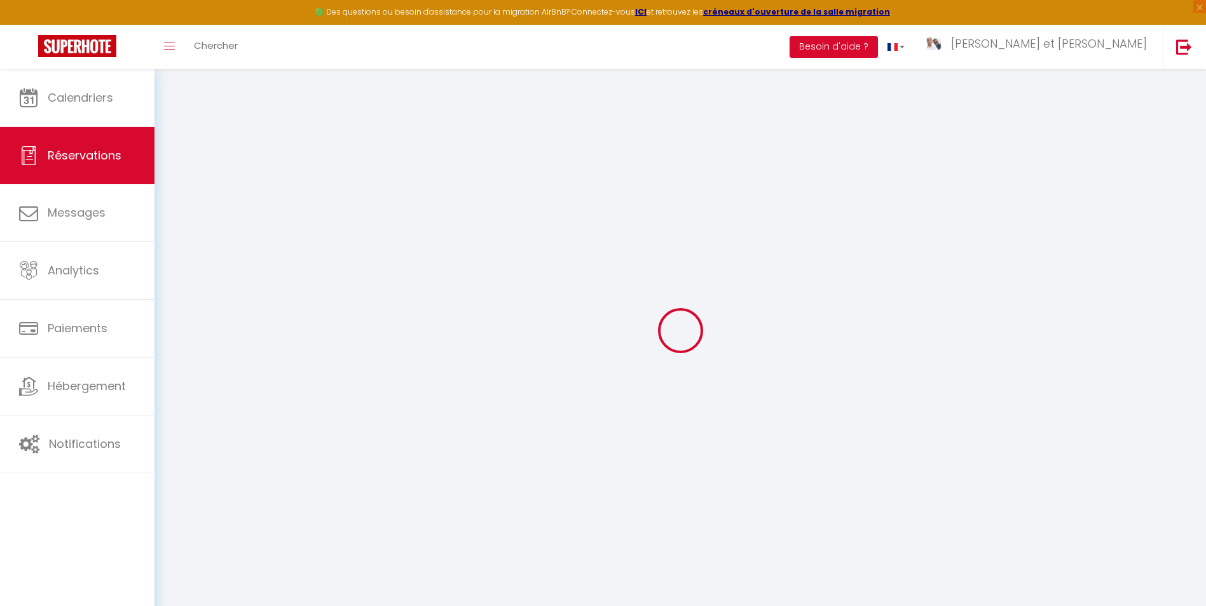
select select
type input "2"
select select "12"
select select
select select "2"
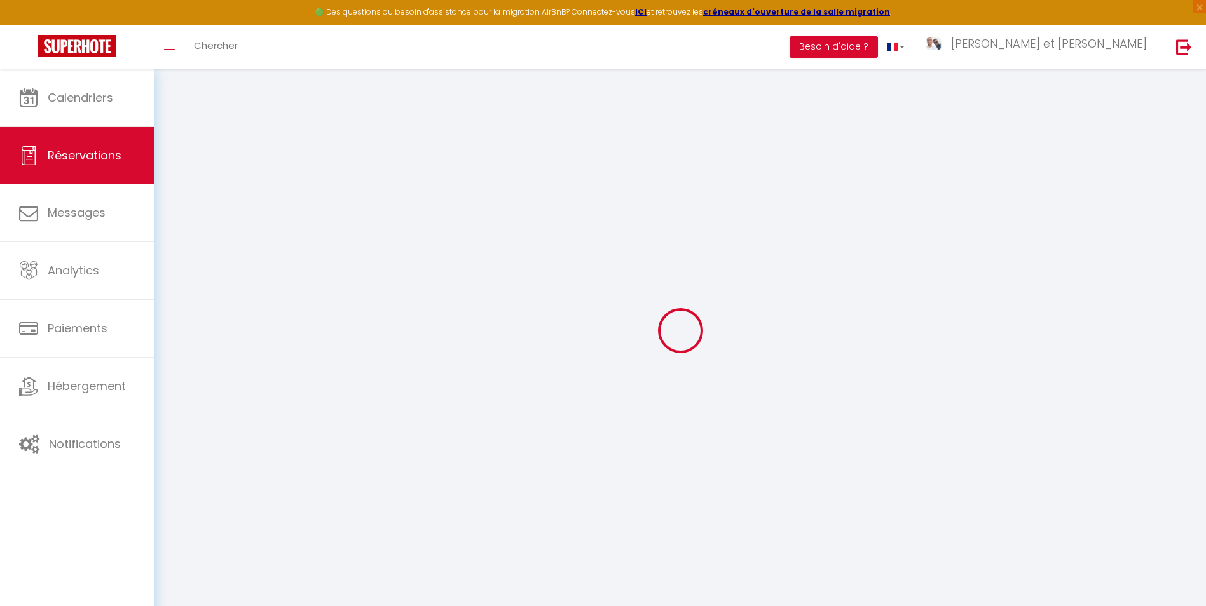
type input "0"
select select
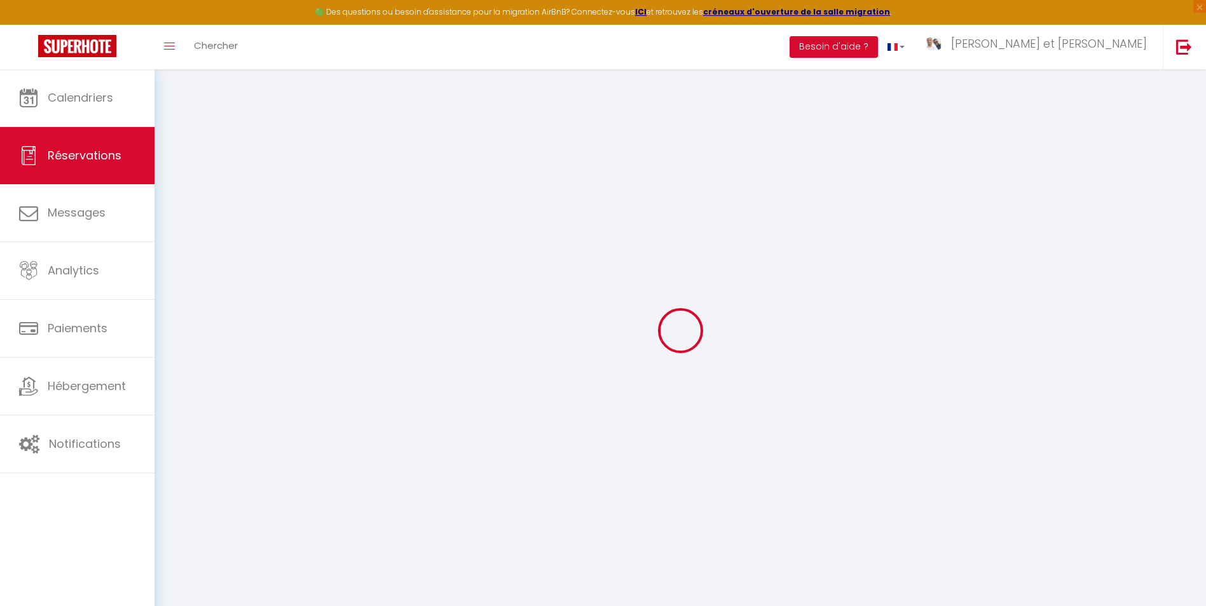
select select "14"
select select
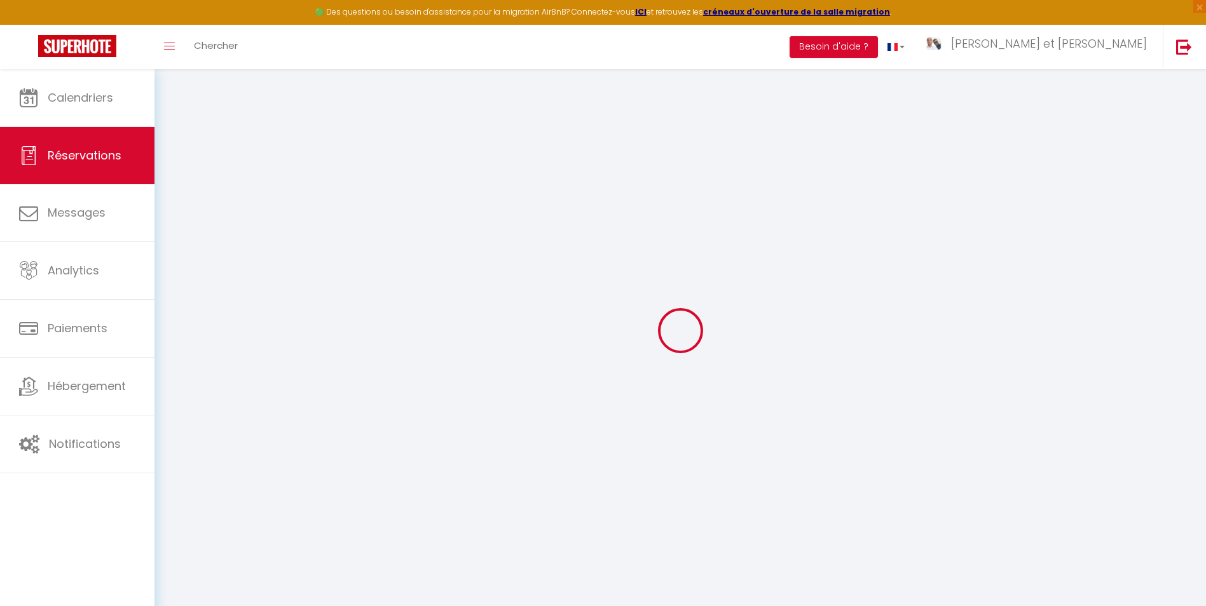
checkbox input "false"
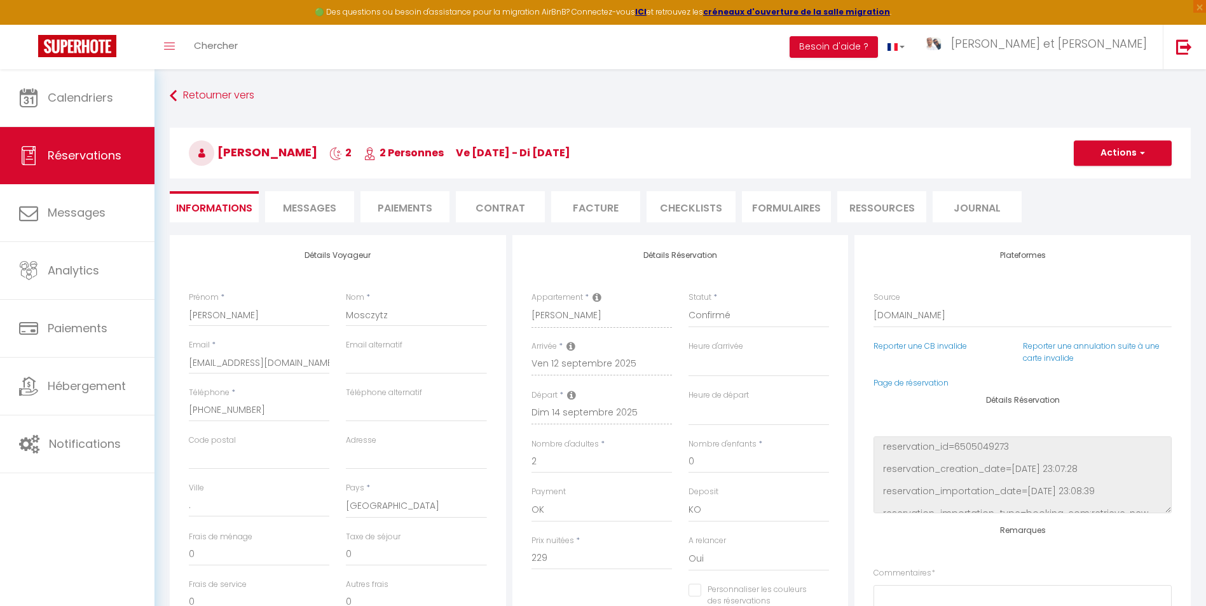
select select
checkbox input "false"
type textarea "** THIS RESERVATION HAS BEEN PRE-PAID ** BOOKING NOTE : Payment charge is EUR 4…"
type input "50"
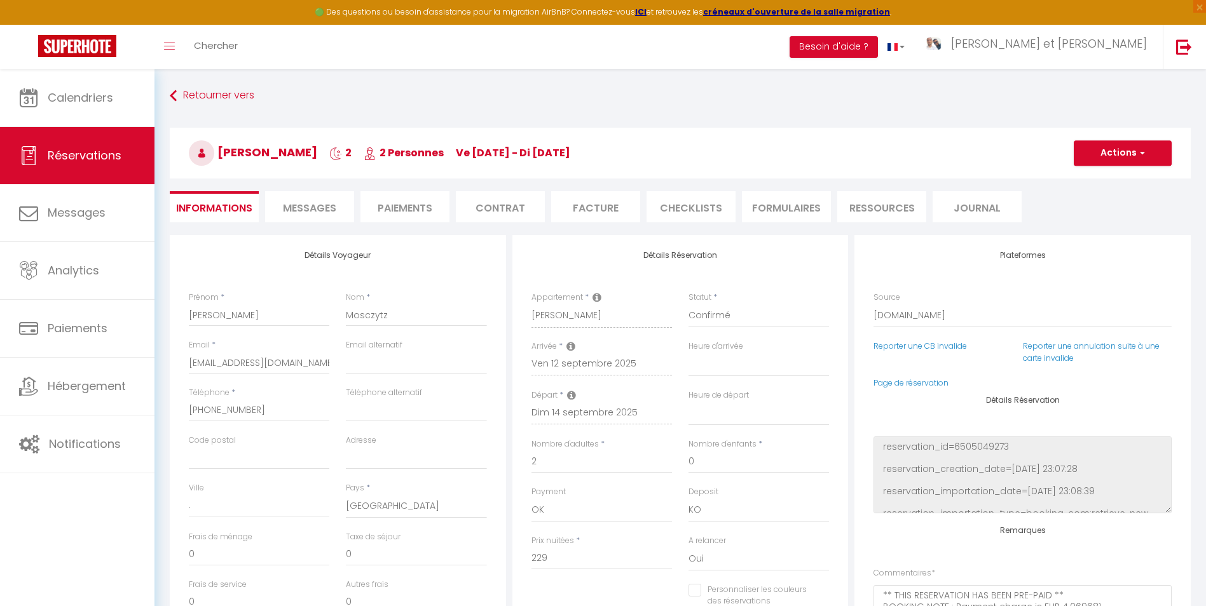
select select
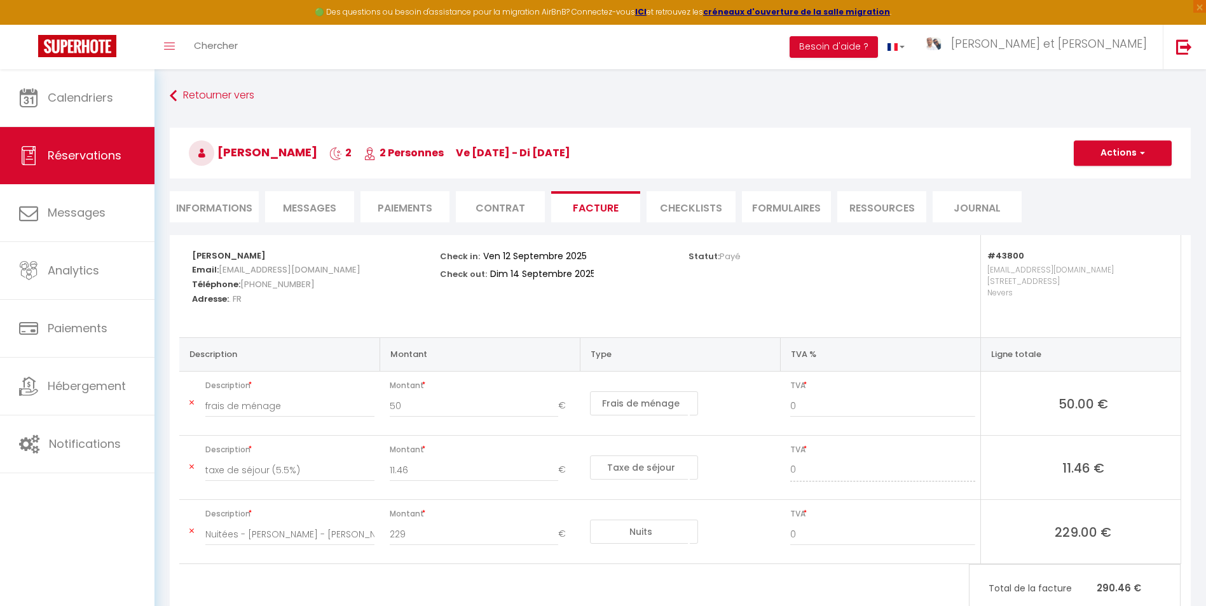
click at [249, 208] on li "Informations" at bounding box center [214, 206] width 89 height 31
select select
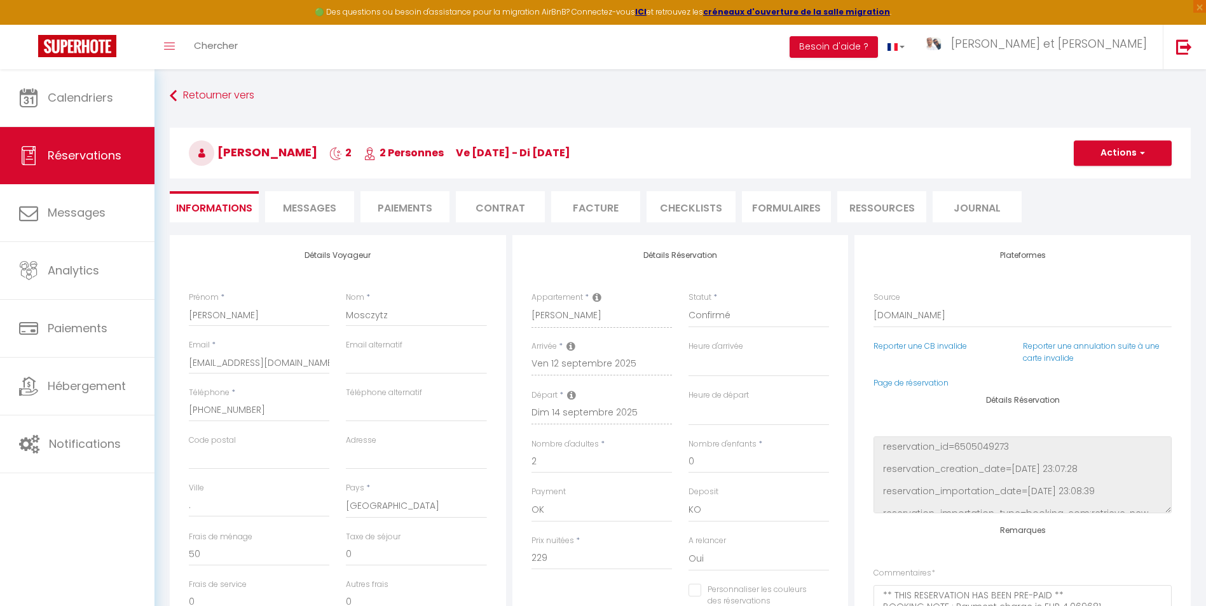
click at [580, 203] on li "Facture" at bounding box center [595, 206] width 89 height 31
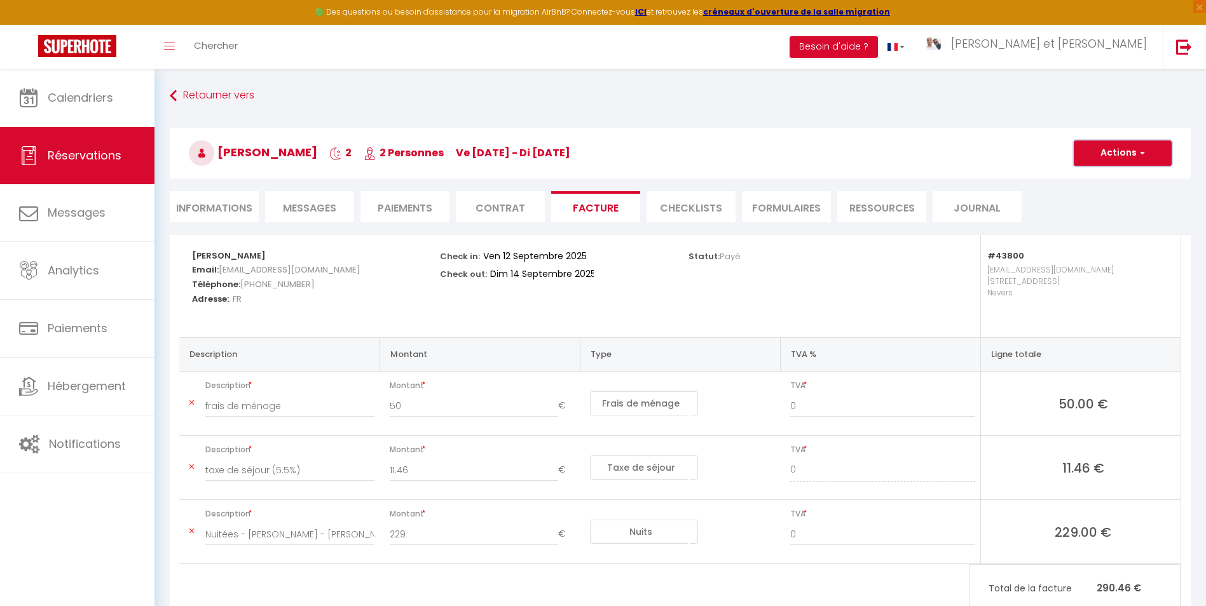
click at [1096, 141] on button "Actions" at bounding box center [1122, 152] width 98 height 25
click at [1099, 217] on link "Envoyer la facture" at bounding box center [1112, 214] width 107 height 17
type input "[EMAIL_ADDRESS][DOMAIN_NAME]"
select select "fr"
type input "Votre facture 6529794 - [PERSON_NAME]"
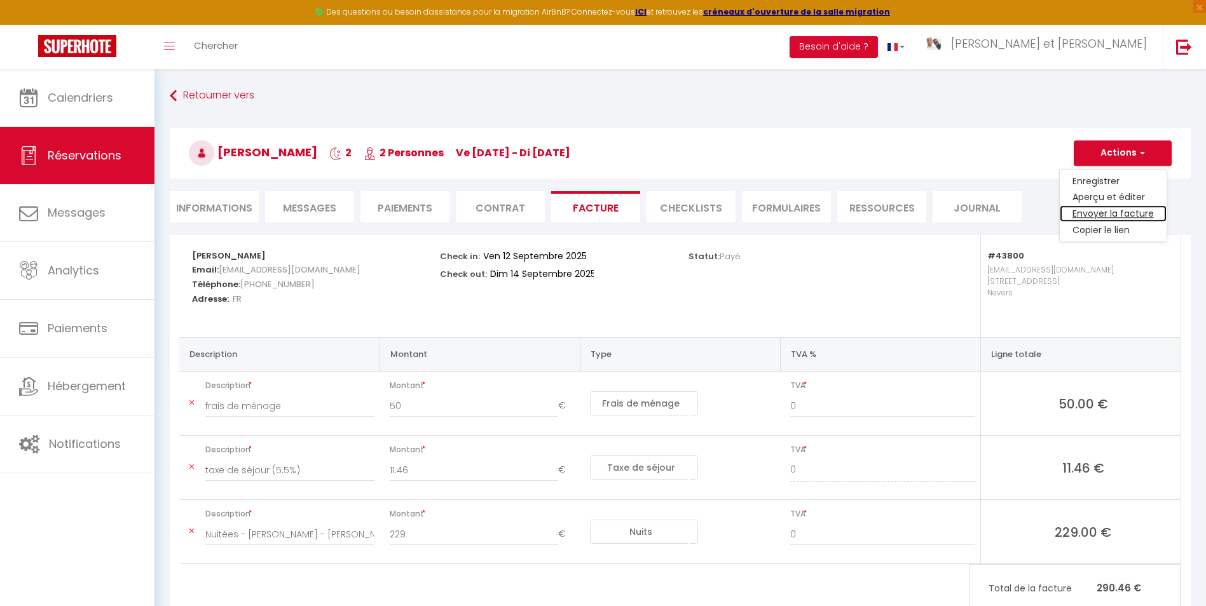
type textarea "Bonjour, Voici le lien pour télécharger votre facture : [URL][DOMAIN_NAME] Déta…"
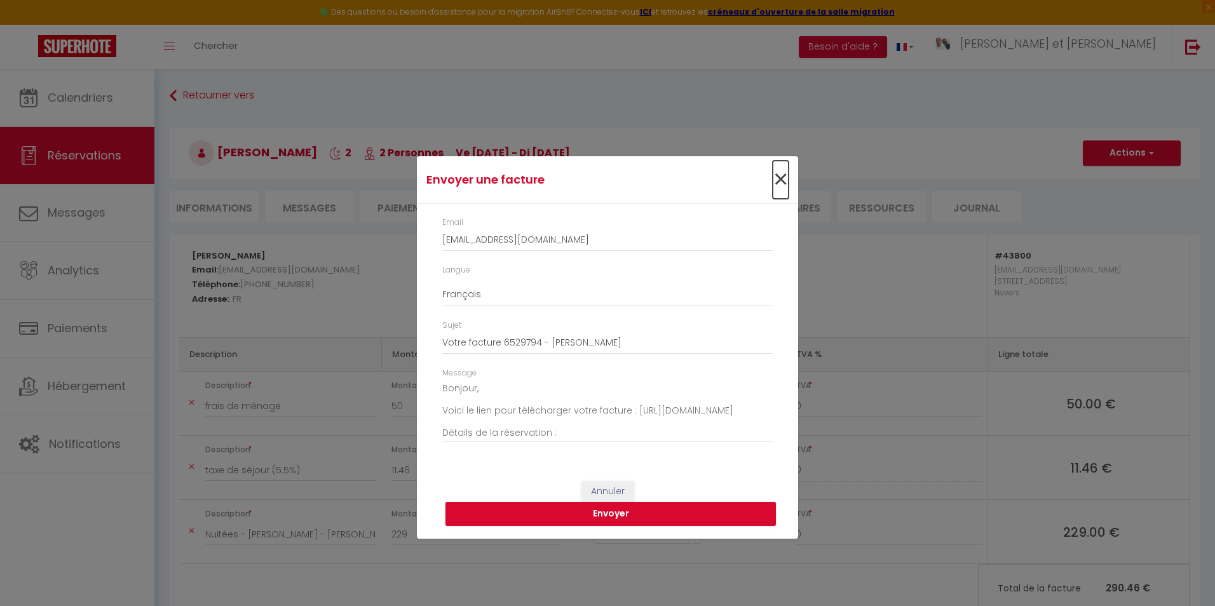
click at [779, 185] on span "×" at bounding box center [781, 180] width 16 height 38
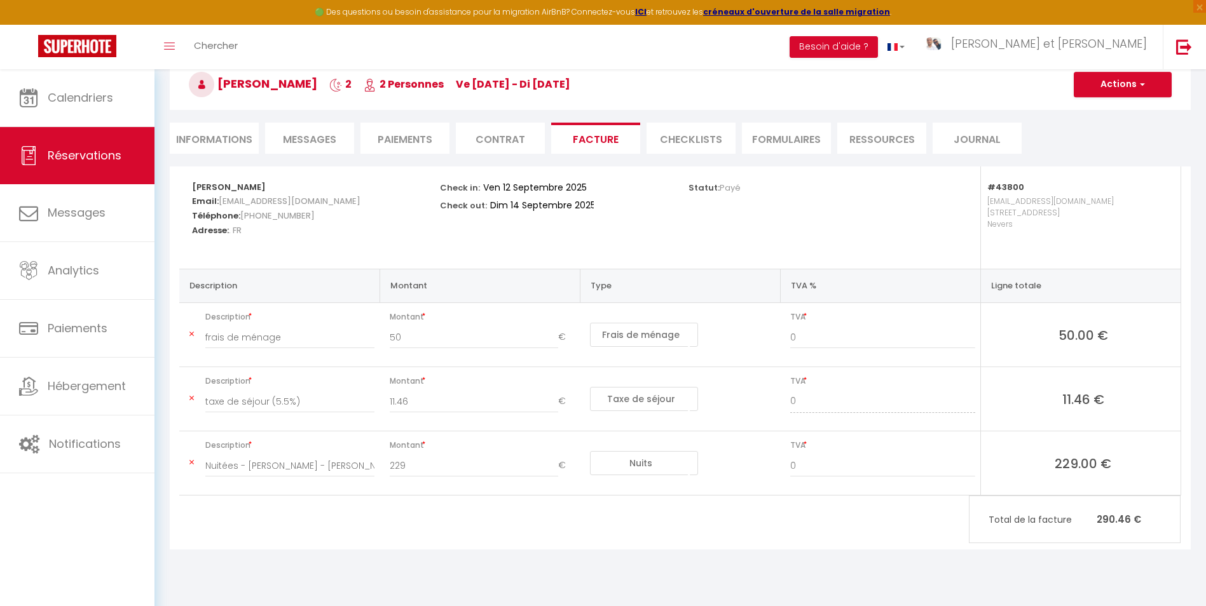
scroll to position [69, 0]
click at [212, 151] on li "Informations" at bounding box center [214, 137] width 89 height 31
select select
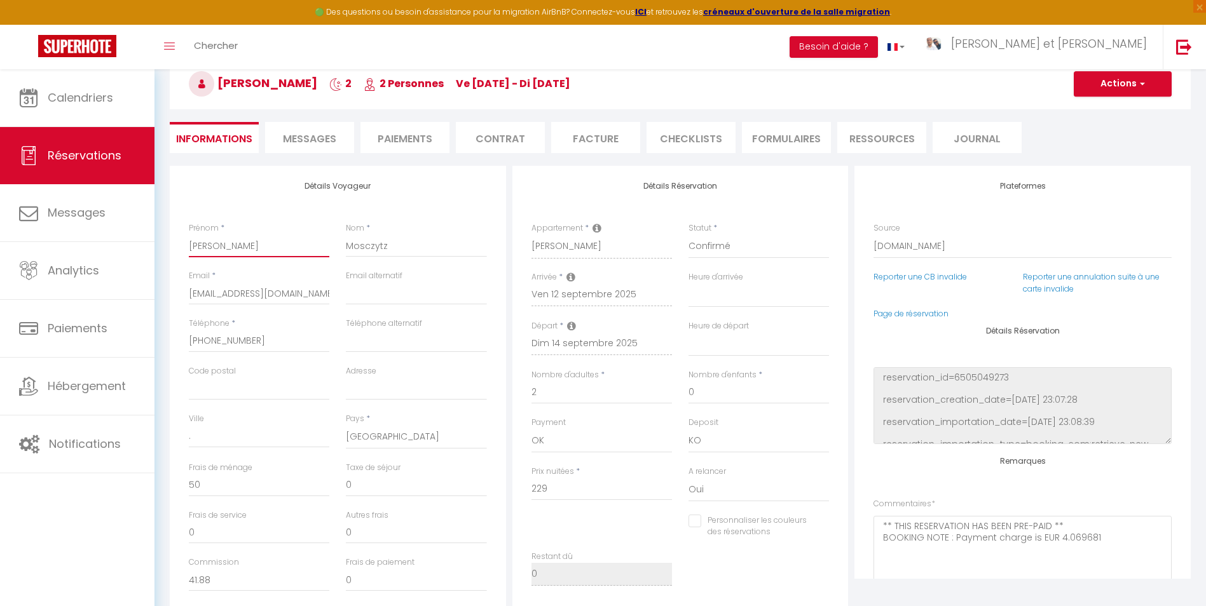
click at [211, 248] on input "[PERSON_NAME]" at bounding box center [259, 246] width 140 height 23
paste input "Bike Racing Support S.L."
type input "Bike Racing Support S.L."
select select
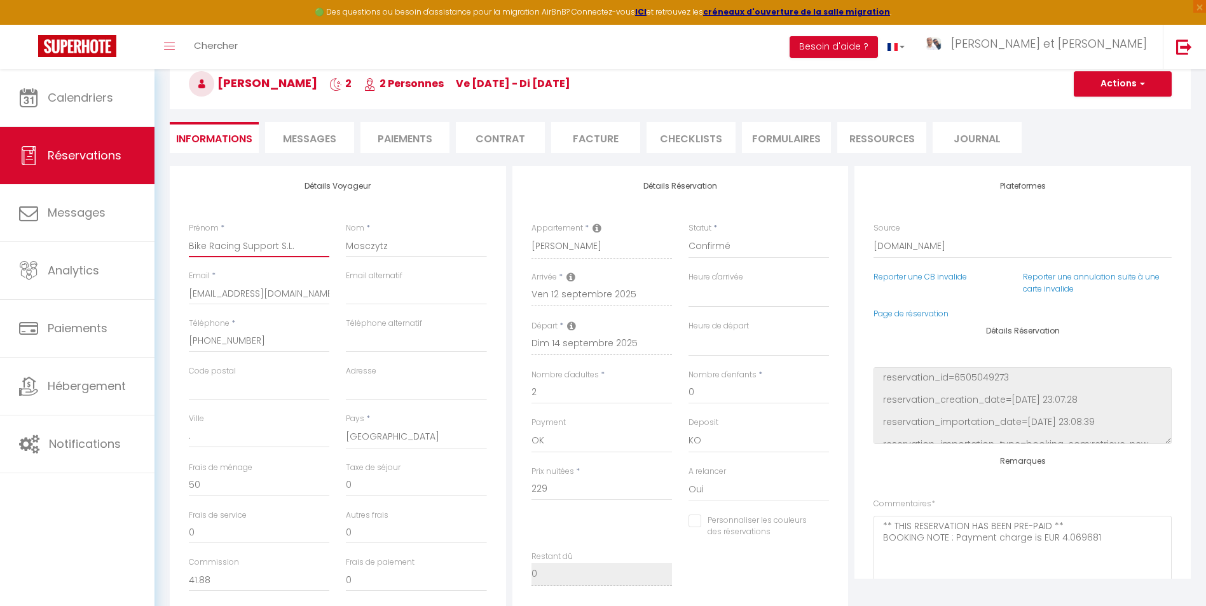
select select
checkbox input "false"
type input "Bike Racing Support S.L."
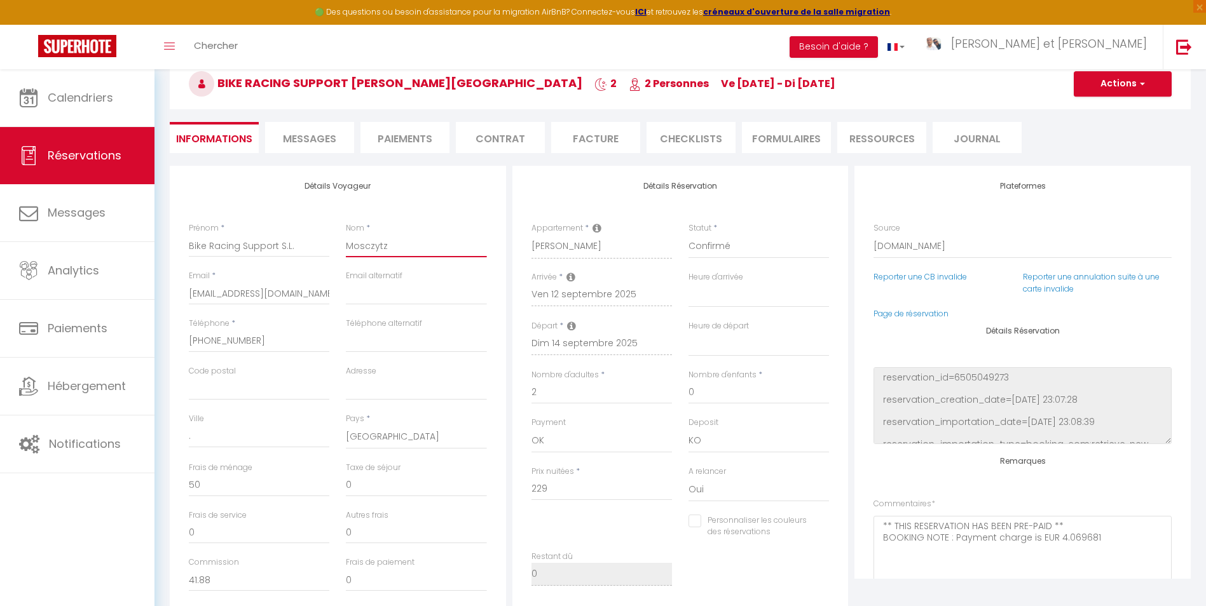
click at [378, 247] on input "Mosczytz" at bounding box center [416, 246] width 140 height 23
paste input "Bike Racing Support S.L."
type input "Bike Racing Support S.L."
select select
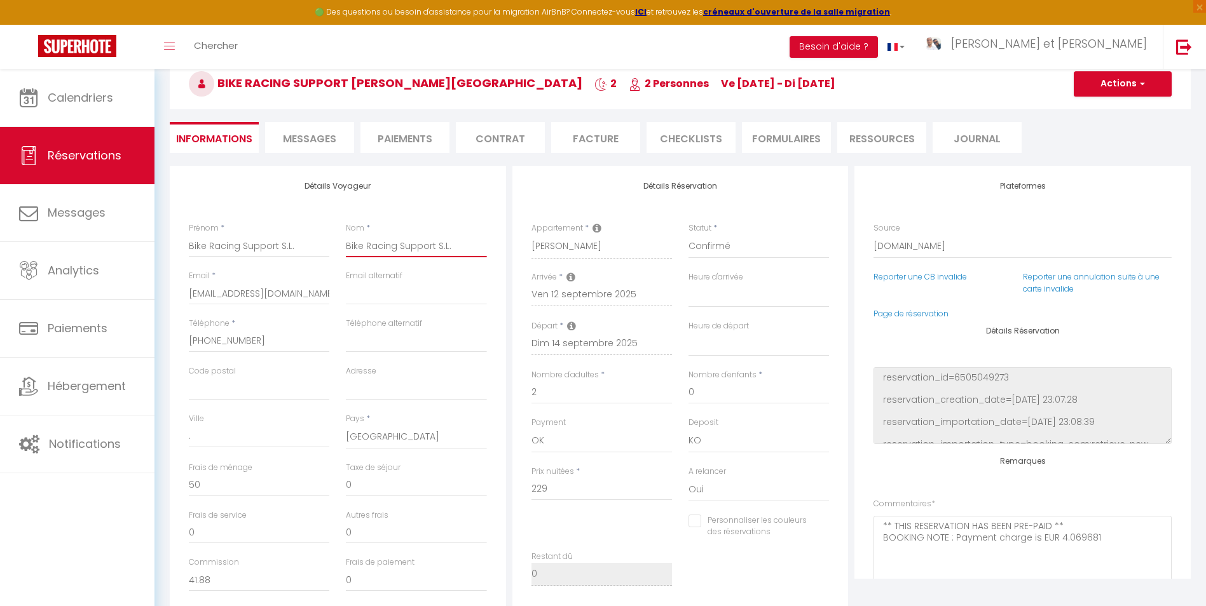
select select
checkbox input "false"
type input "Bike Racing Support S.L."
click at [364, 391] on input "Adresse" at bounding box center [416, 389] width 140 height 23
paste input "[STREET_ADDRESS]"
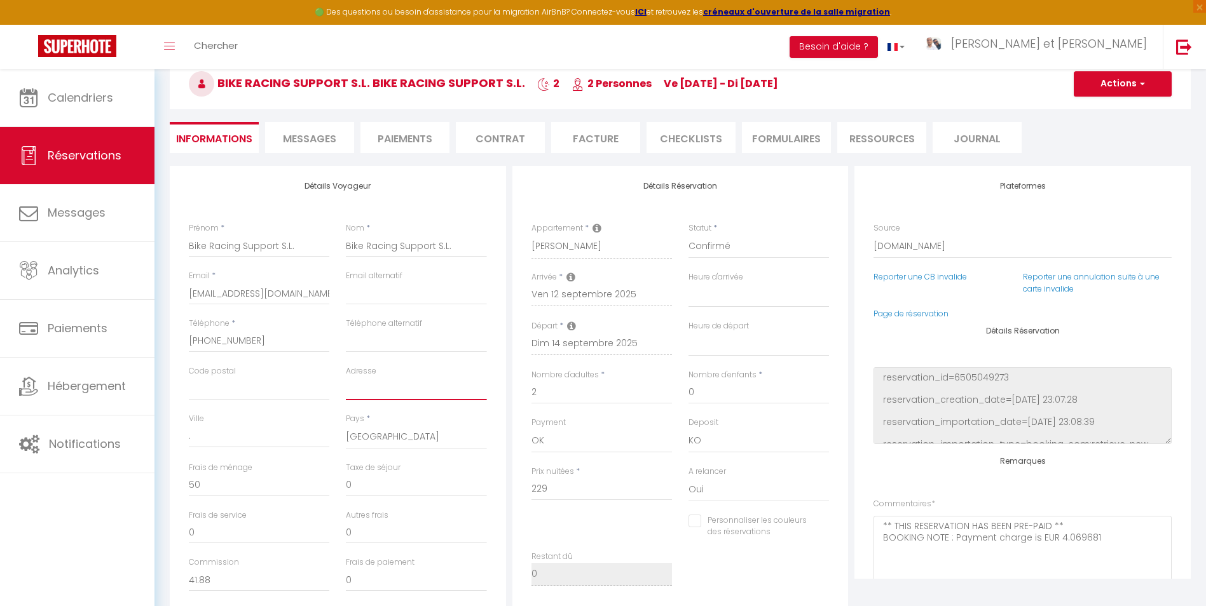
type input "[STREET_ADDRESS]"
select select
checkbox input "false"
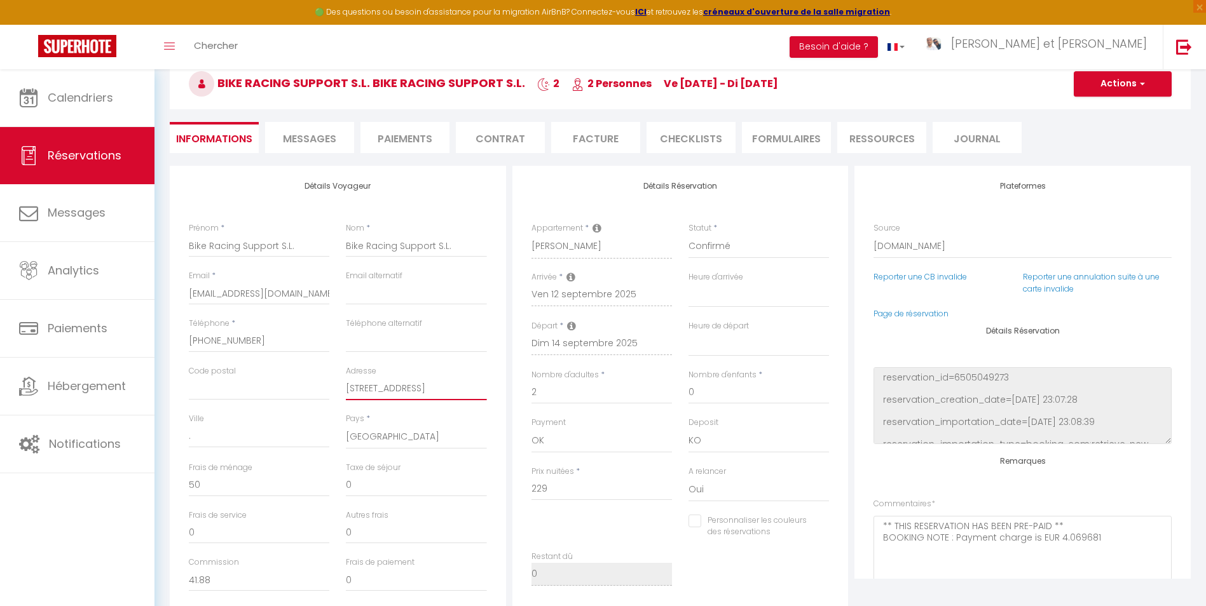
type input "[STREET_ADDRESS]"
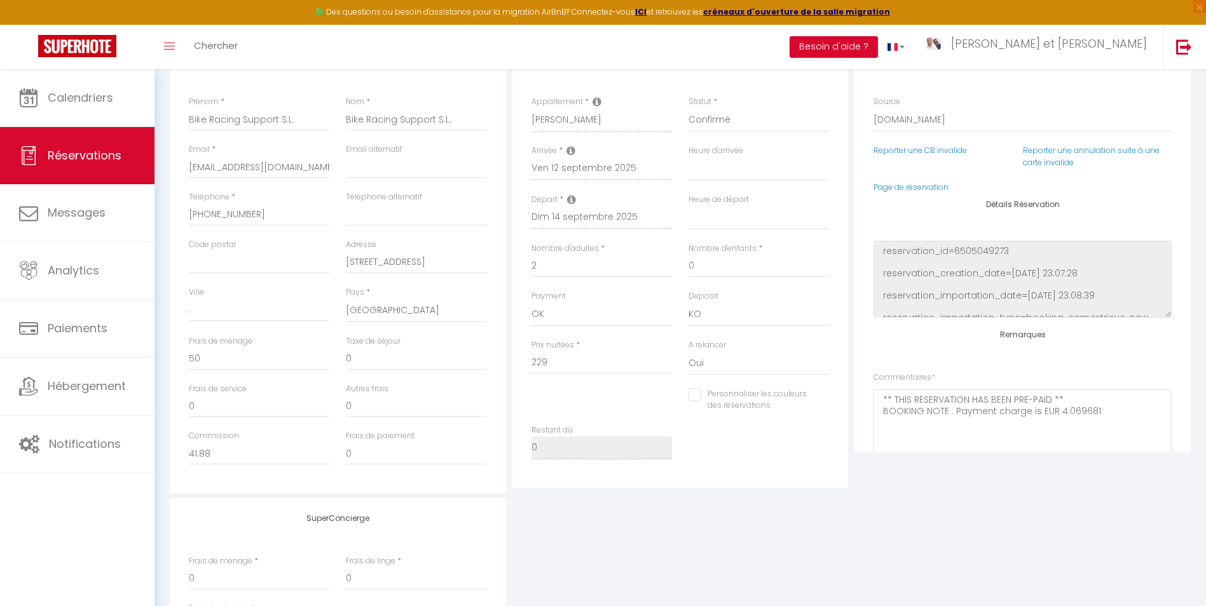
scroll to position [196, 0]
click at [395, 123] on input "Bike Racing Support S.L." at bounding box center [416, 118] width 140 height 23
click at [477, 104] on div "Nom * Bike Racing Support S.L." at bounding box center [416, 112] width 140 height 35
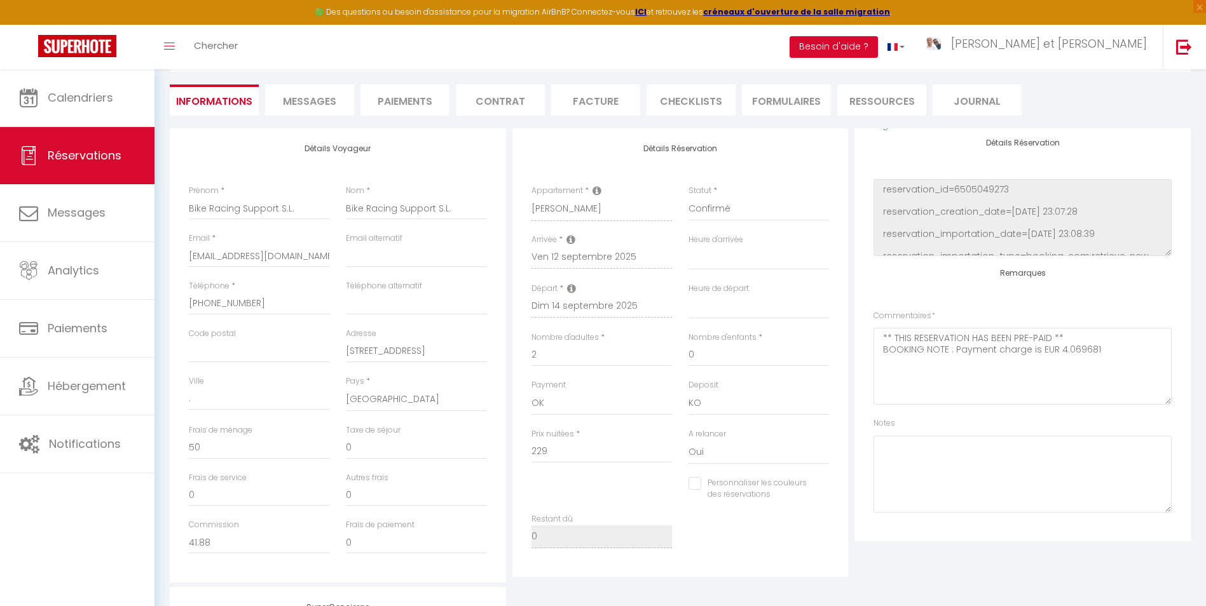
scroll to position [0, 0]
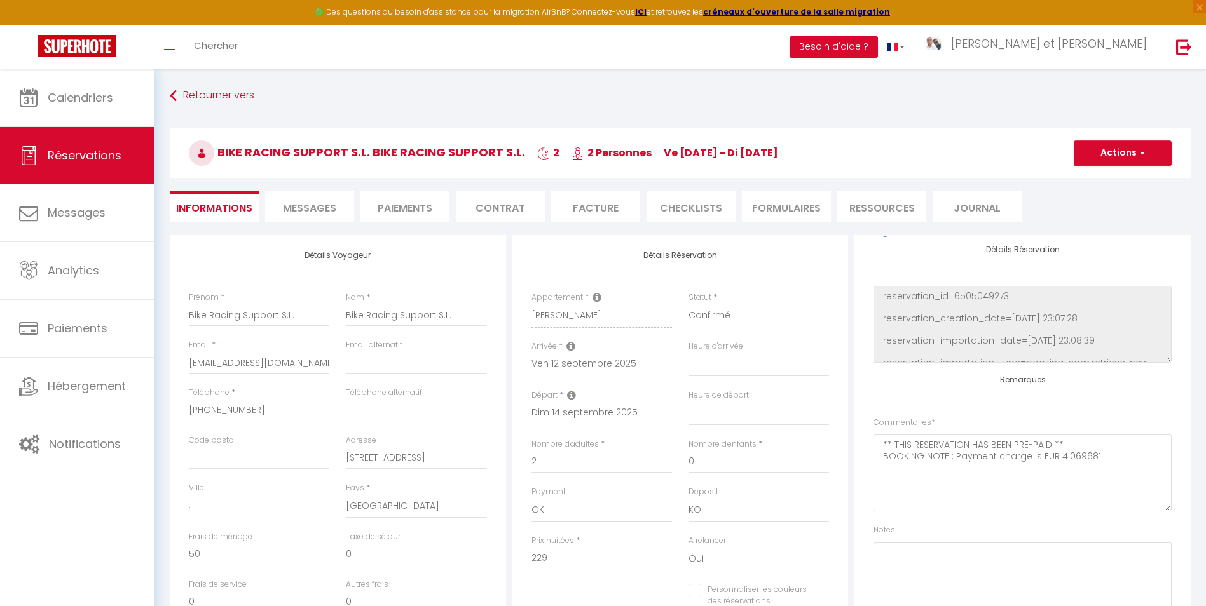
click at [569, 200] on li "Facture" at bounding box center [595, 206] width 89 height 31
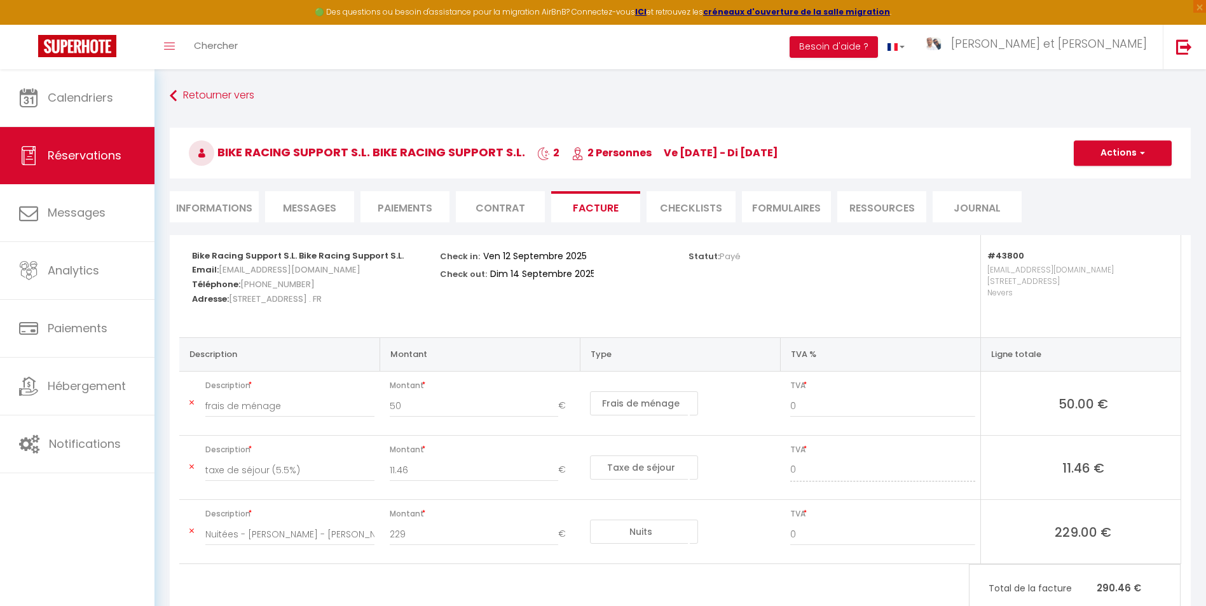
click at [238, 194] on li "Informations" at bounding box center [214, 206] width 89 height 31
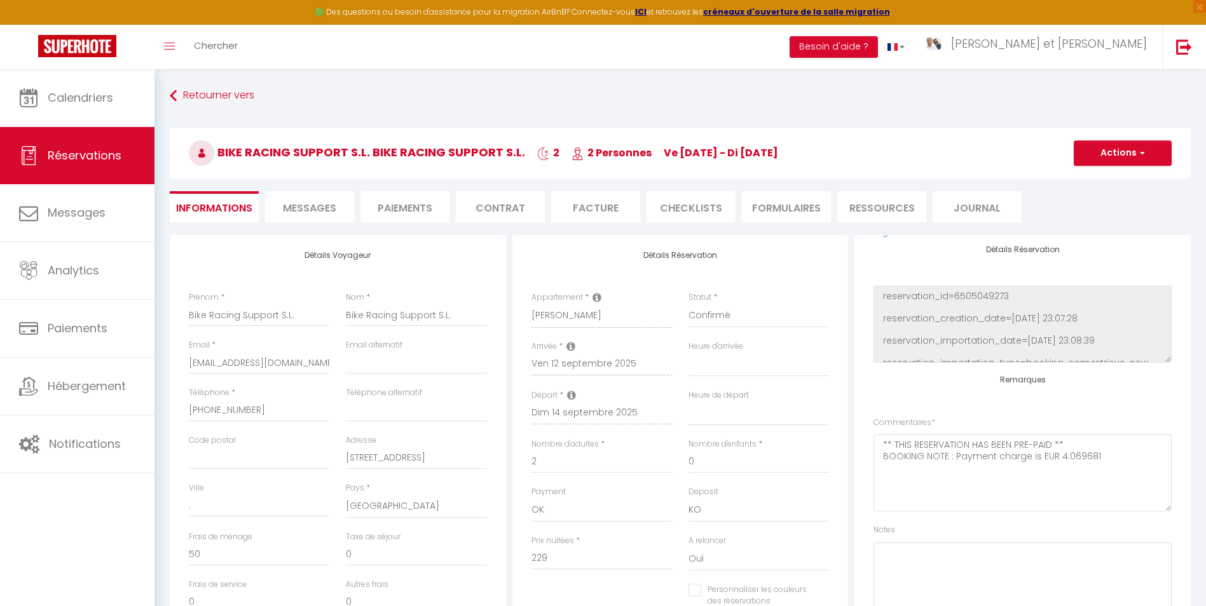
select select
click at [605, 205] on li "Facture" at bounding box center [595, 206] width 89 height 31
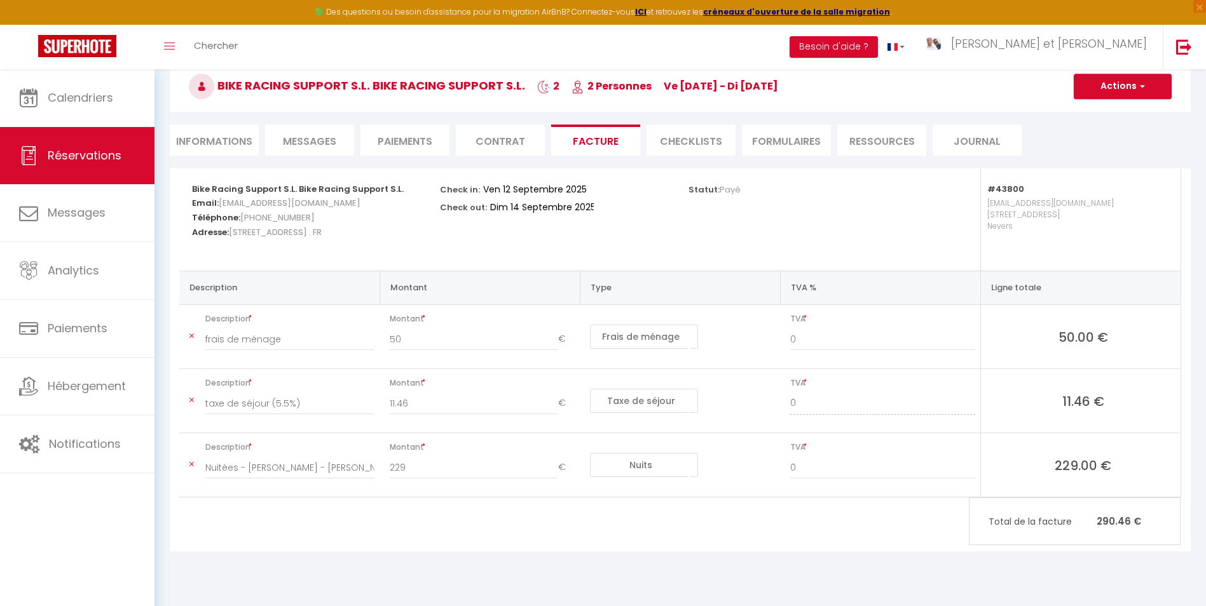
scroll to position [69, 0]
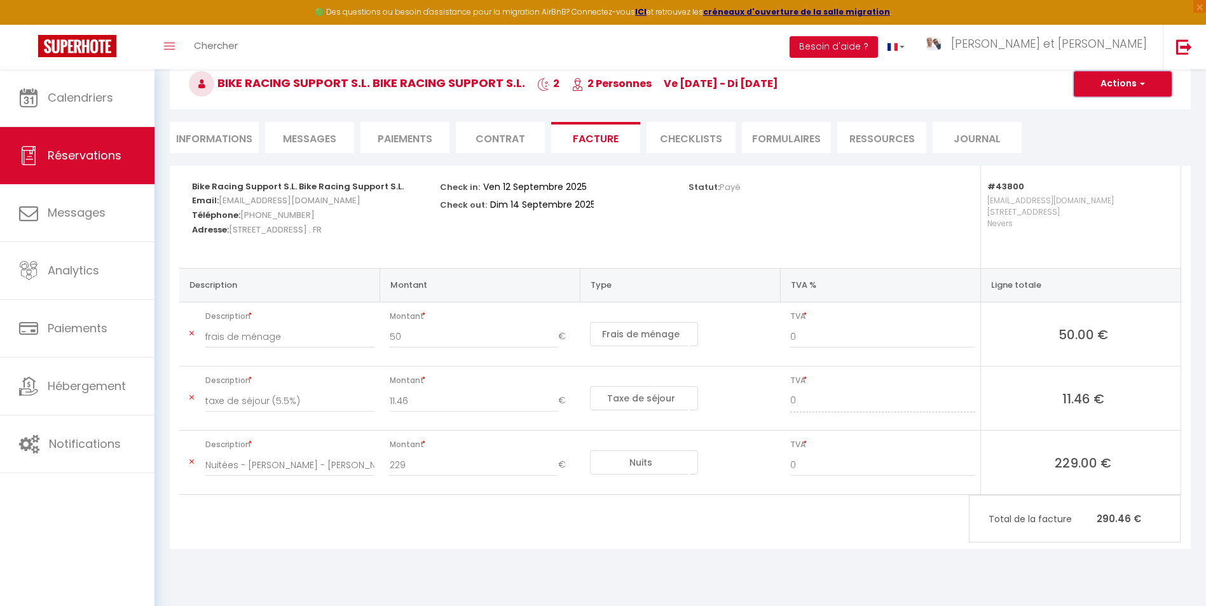
click at [1119, 87] on button "Actions" at bounding box center [1122, 83] width 98 height 25
click at [1098, 143] on link "Envoyer la facture" at bounding box center [1112, 145] width 107 height 17
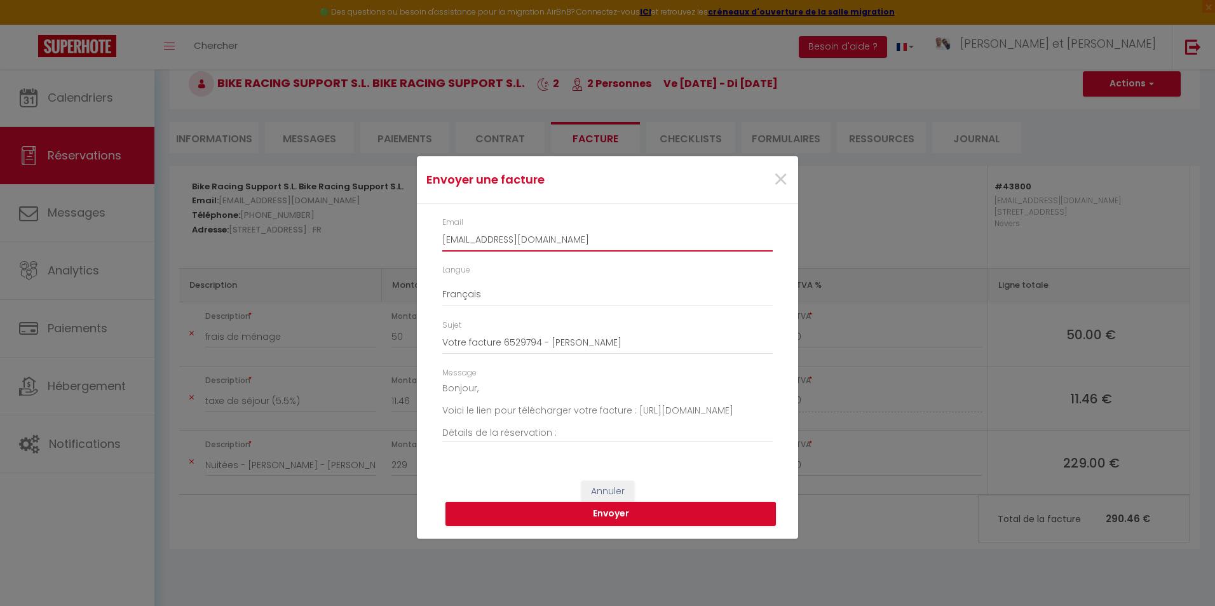
click at [514, 240] on input "[EMAIL_ADDRESS][DOMAIN_NAME]" at bounding box center [607, 240] width 330 height 23
paste input "[EMAIL_ADDRESS][DOMAIN_NAME]"
type input "[EMAIL_ADDRESS][DOMAIN_NAME]"
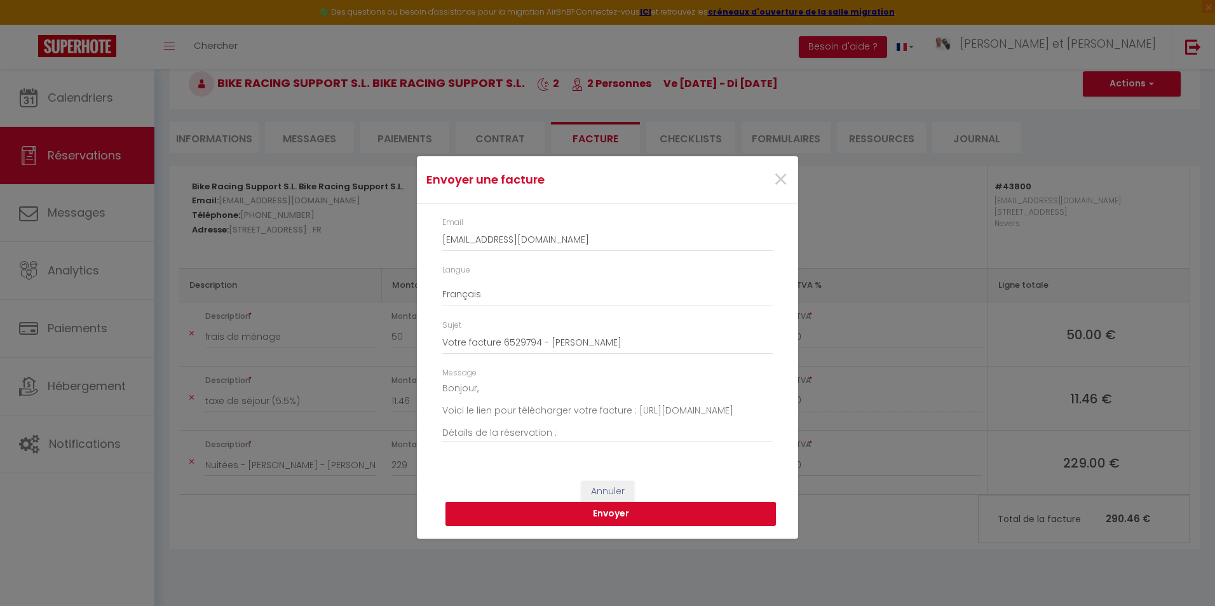
click at [585, 516] on button "Envoyer" at bounding box center [611, 514] width 330 height 24
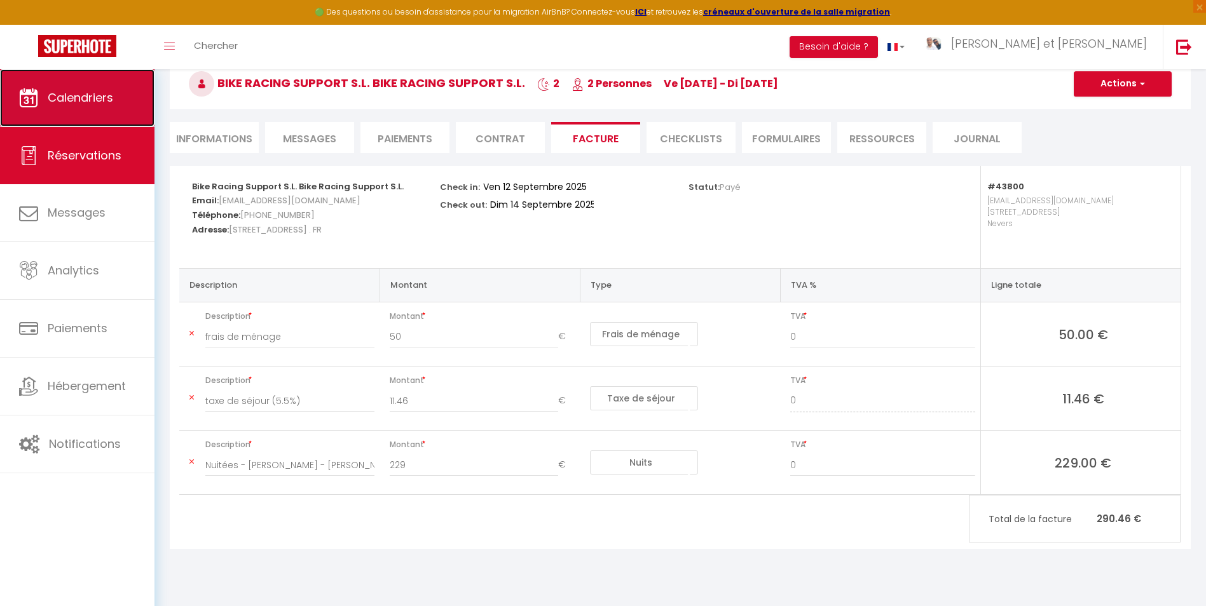
click at [41, 99] on link "Calendriers" at bounding box center [77, 97] width 154 height 57
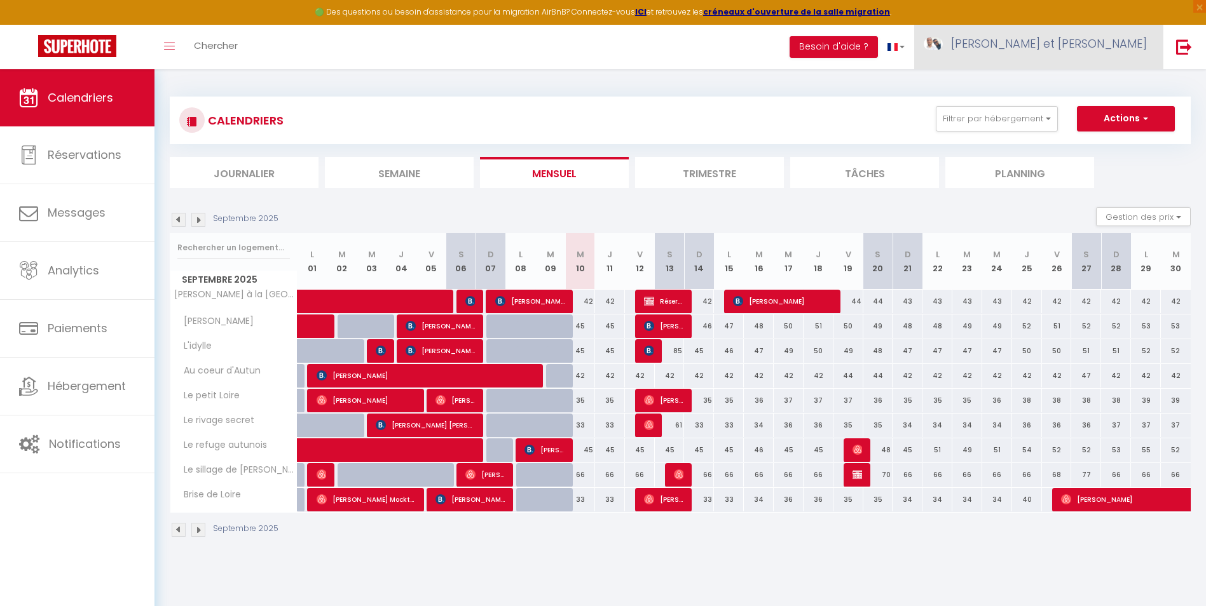
click at [1117, 46] on span "[PERSON_NAME] et [PERSON_NAME]" at bounding box center [1049, 44] width 196 height 16
click at [1106, 112] on link "Équipe" at bounding box center [1112, 111] width 94 height 22
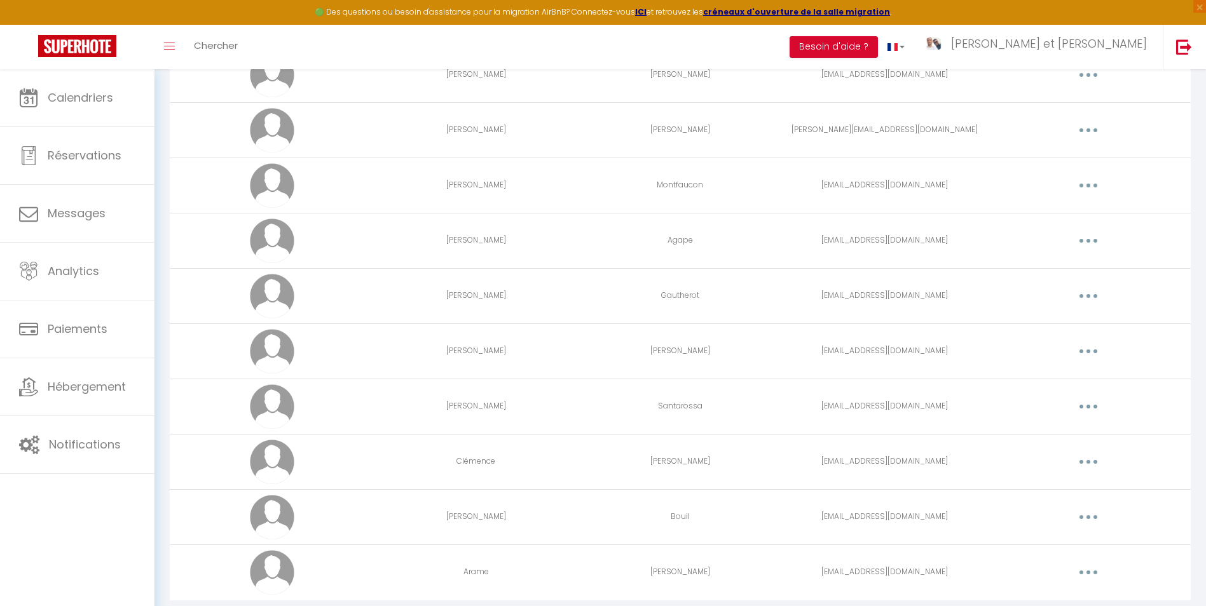
scroll to position [191, 0]
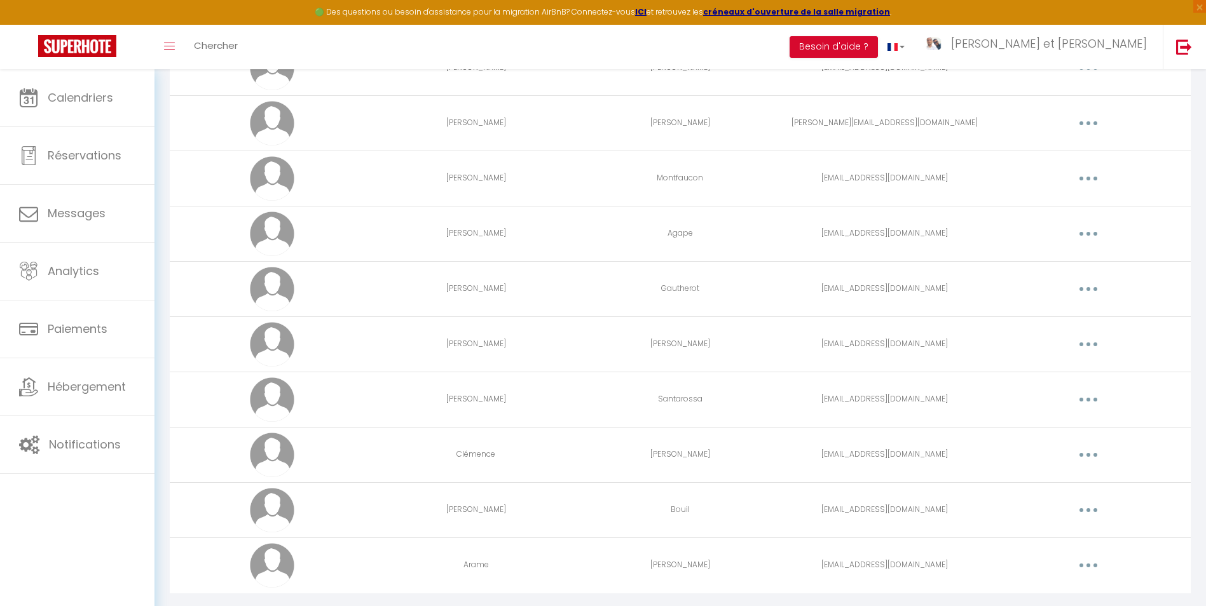
click at [1084, 238] on button "button" at bounding box center [1088, 234] width 36 height 20
click at [1079, 261] on link "Editer" at bounding box center [1055, 263] width 94 height 22
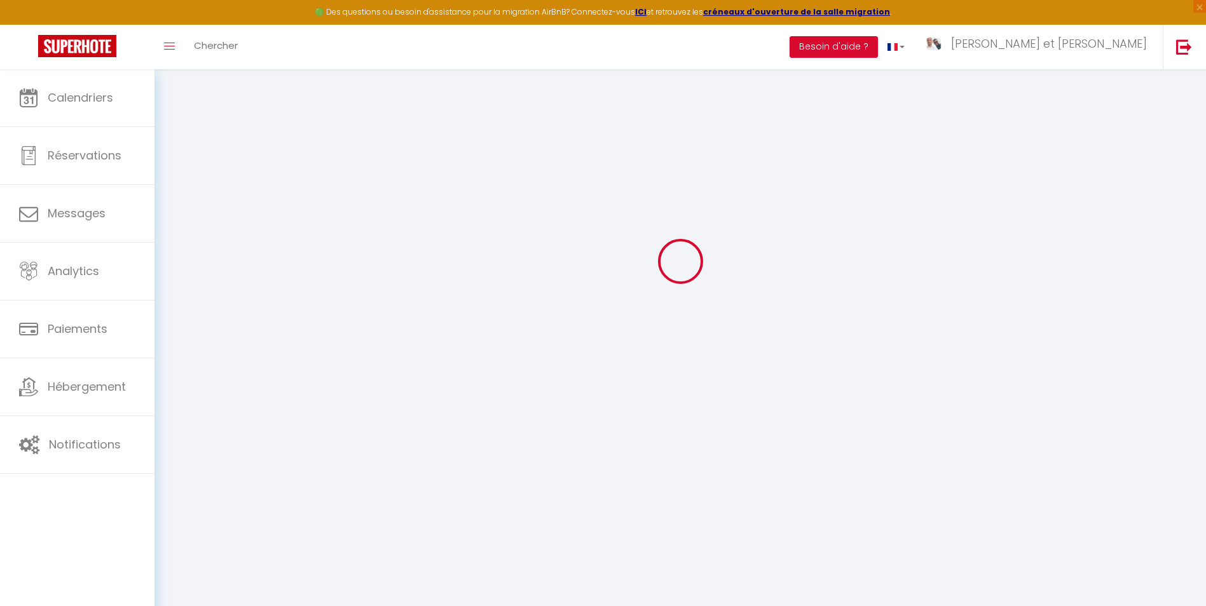
type input "[PERSON_NAME]"
type input "Agape"
type input "[EMAIL_ADDRESS][DOMAIN_NAME]"
type textarea "[URL][DOMAIN_NAME]"
checkbox input "true"
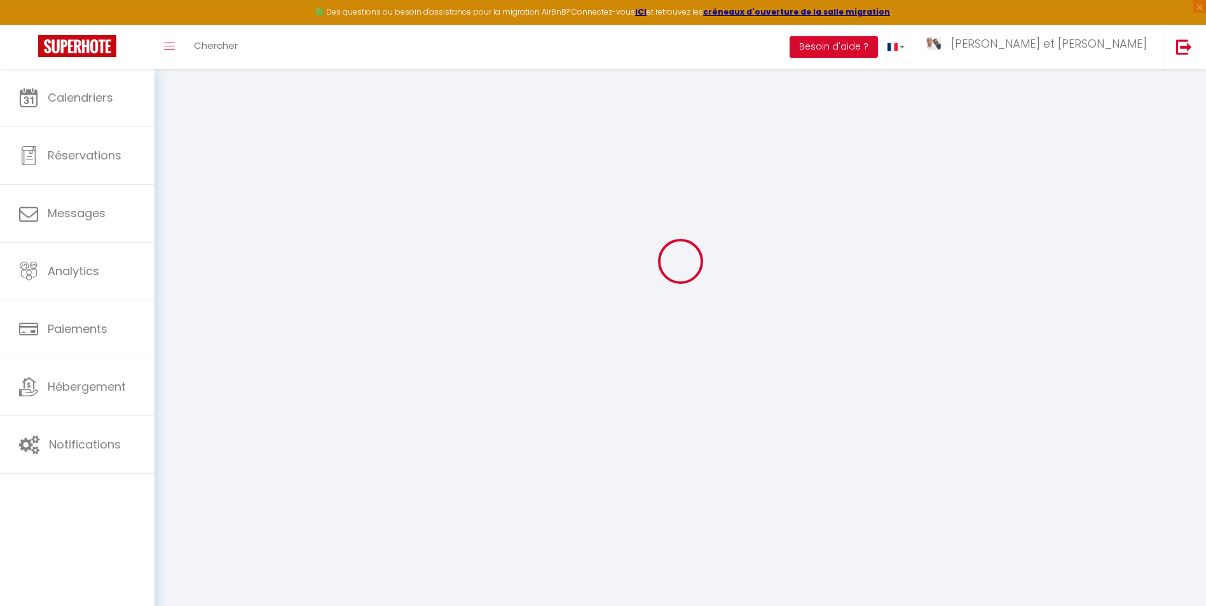
checkbox input "false"
checkbox input "true"
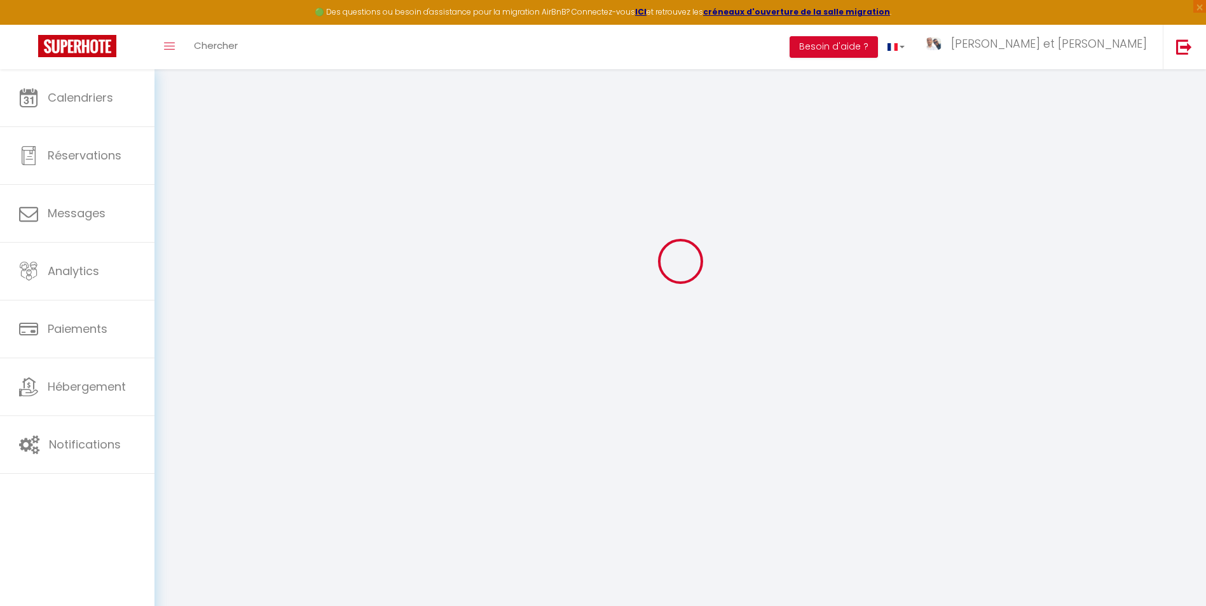
checkbox input "true"
checkbox input "false"
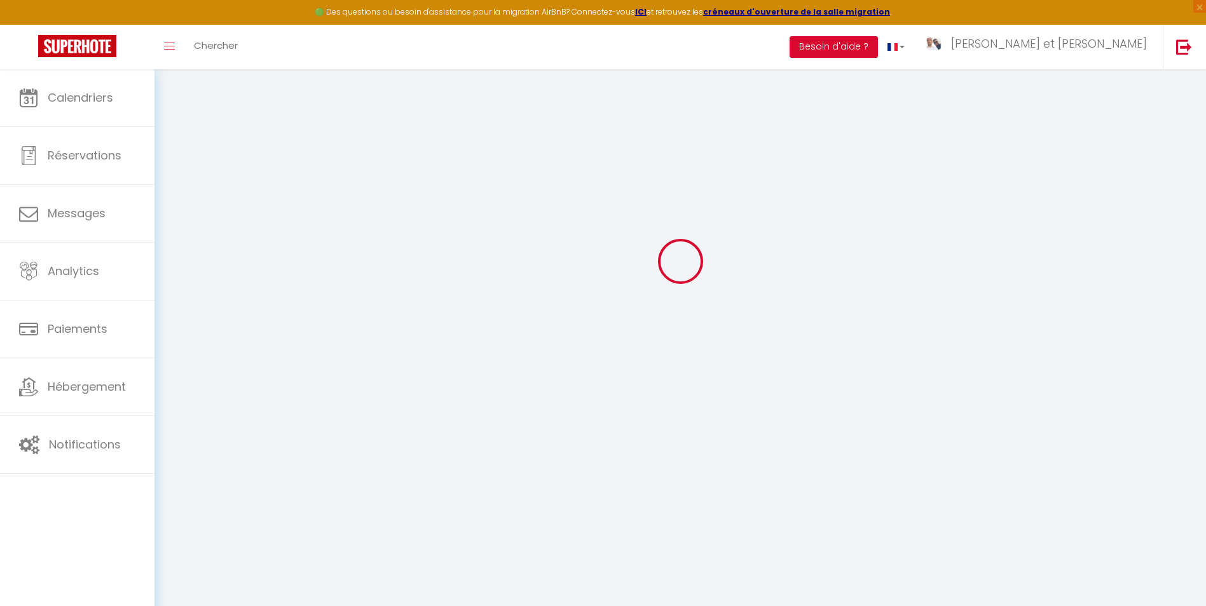
checkbox input "false"
select select
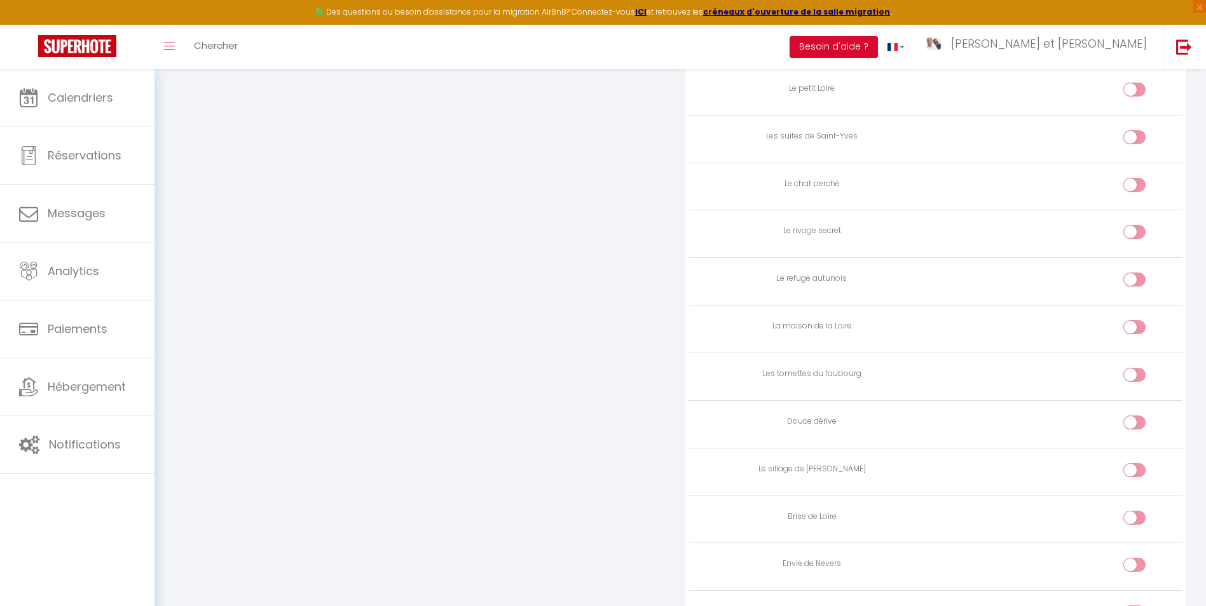
scroll to position [1490, 0]
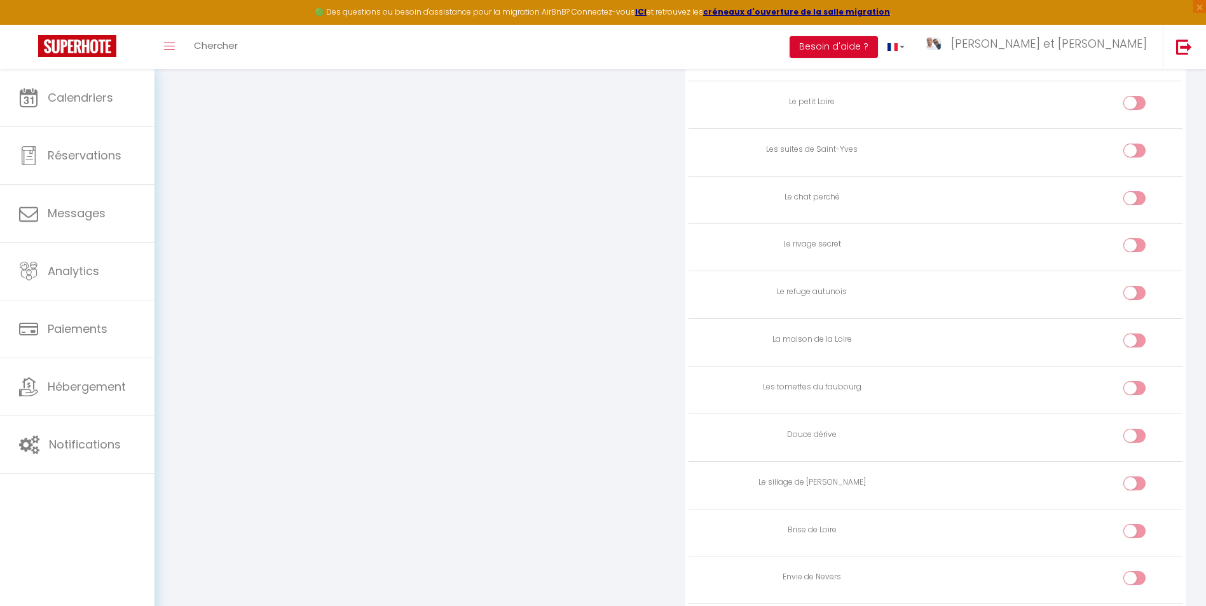
click at [1137, 245] on input "checkbox" at bounding box center [1145, 247] width 22 height 19
checkbox input "true"
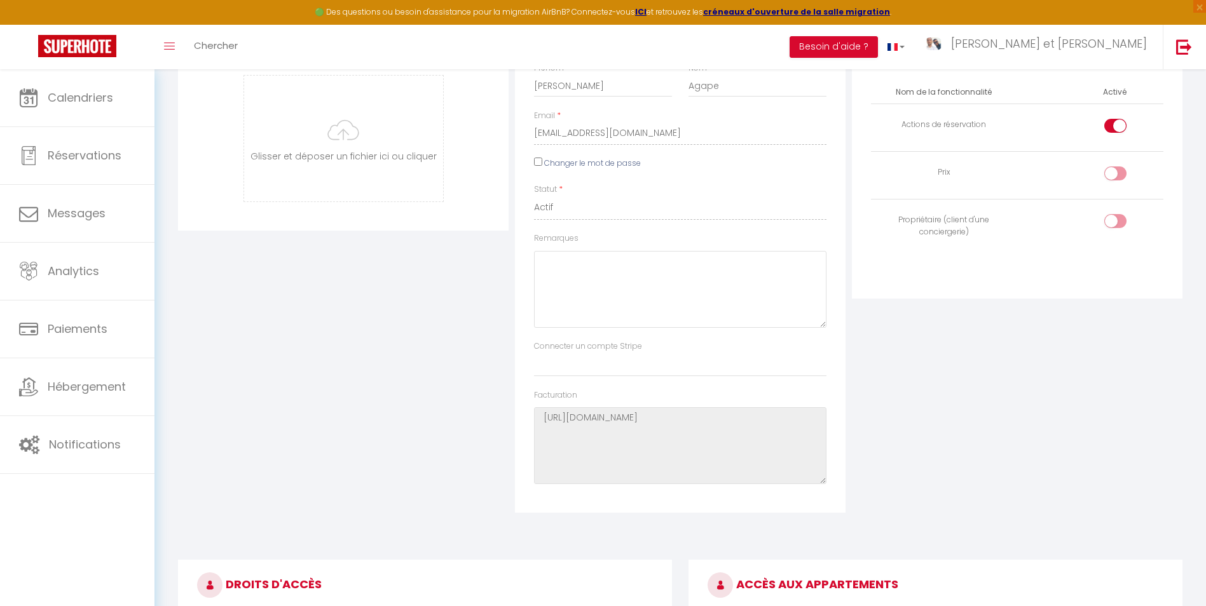
scroll to position [0, 0]
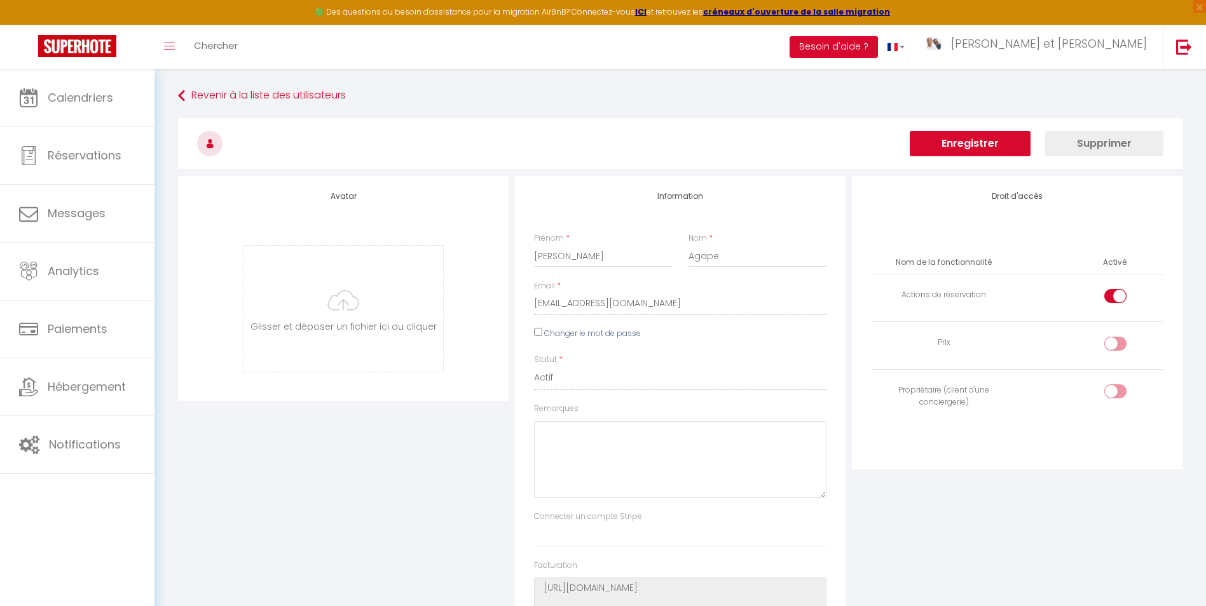
click at [995, 142] on button "Enregistrer" at bounding box center [969, 143] width 121 height 25
